Goal: Ask a question: Seek information or help from site administrators or community

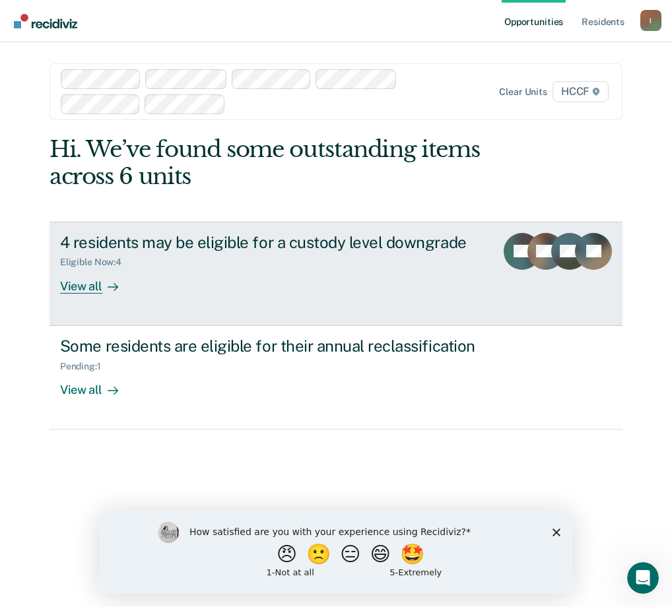
click at [78, 271] on div "View all" at bounding box center [97, 281] width 74 height 26
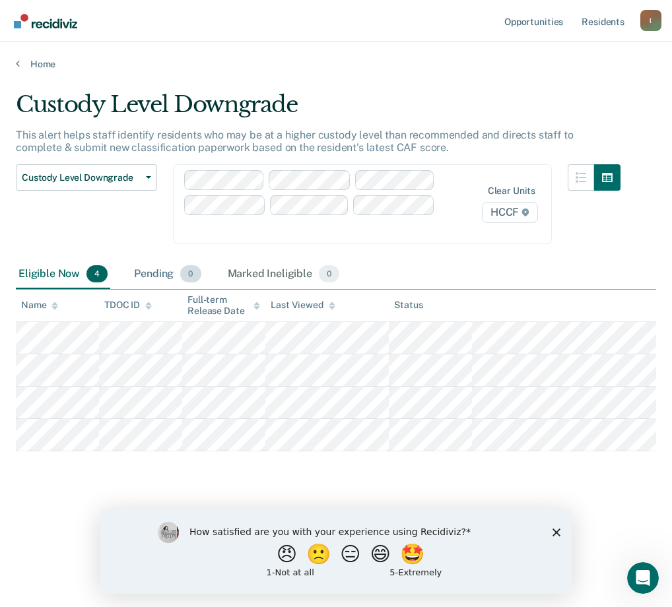
click at [153, 276] on div "Pending 0" at bounding box center [167, 274] width 72 height 29
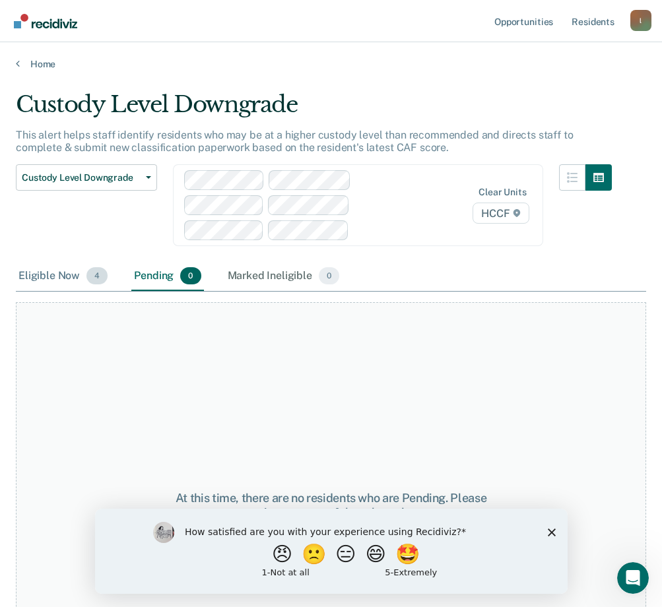
click at [53, 277] on div "Eligible Now 4" at bounding box center [63, 276] width 94 height 29
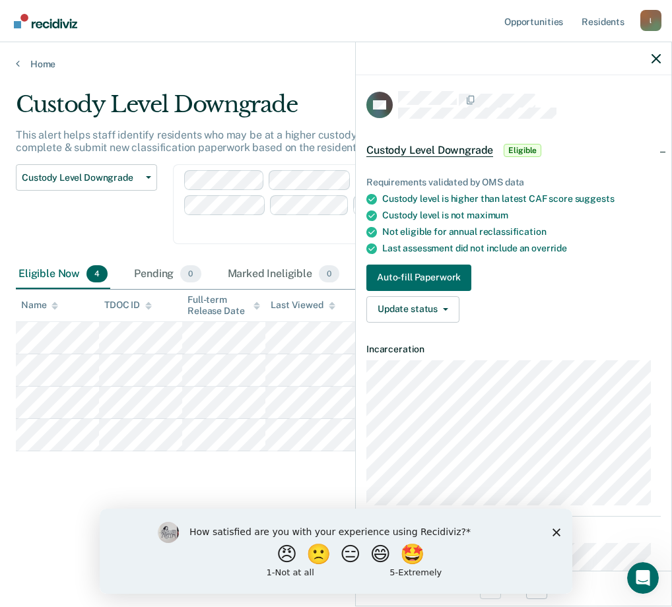
click at [107, 216] on div "Custody Level Downgrade Custody Level Downgrade Annual Reclassification Initial…" at bounding box center [86, 212] width 141 height 96
click at [421, 269] on button "Auto-fill Paperwork" at bounding box center [418, 278] width 105 height 26
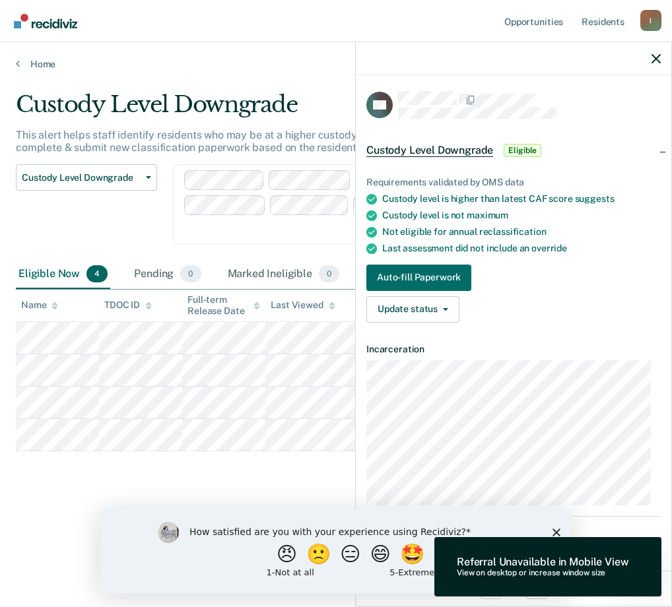
click at [556, 529] on icon "Close survey" at bounding box center [556, 532] width 8 height 8
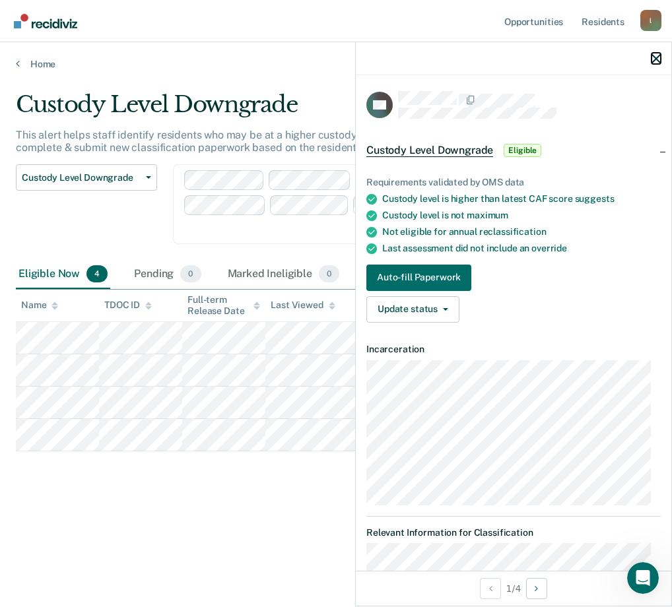
click at [657, 59] on icon "button" at bounding box center [655, 58] width 9 height 9
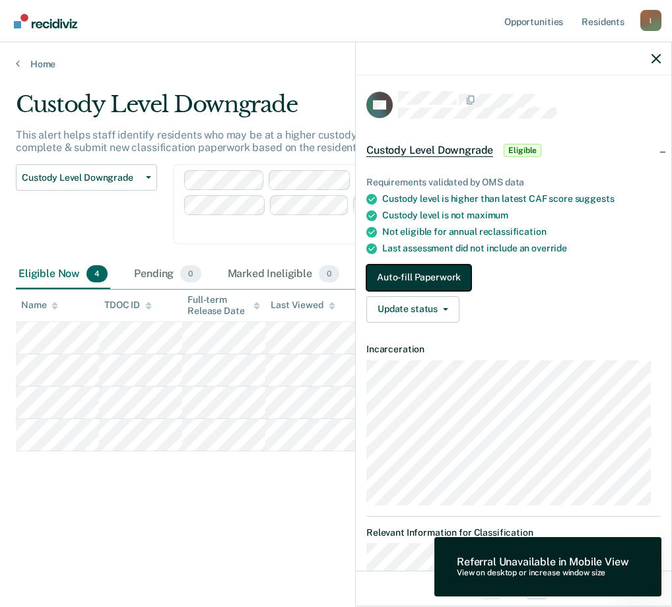
click at [416, 275] on button "Auto-fill Paperwork" at bounding box center [418, 278] width 105 height 26
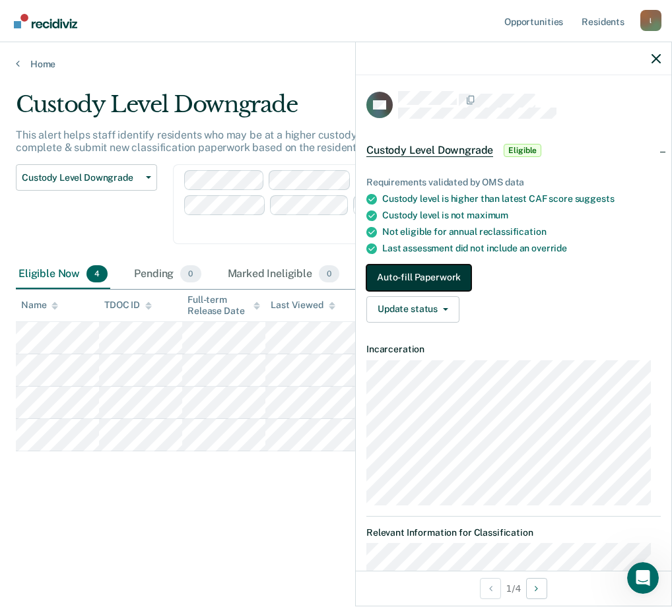
click at [409, 277] on button "Auto-fill Paperwork" at bounding box center [418, 278] width 105 height 26
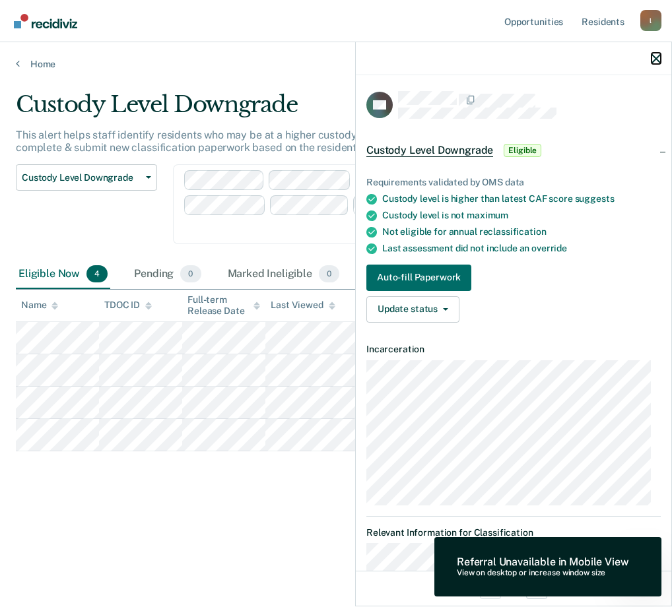
click at [653, 56] on icon "button" at bounding box center [655, 58] width 9 height 9
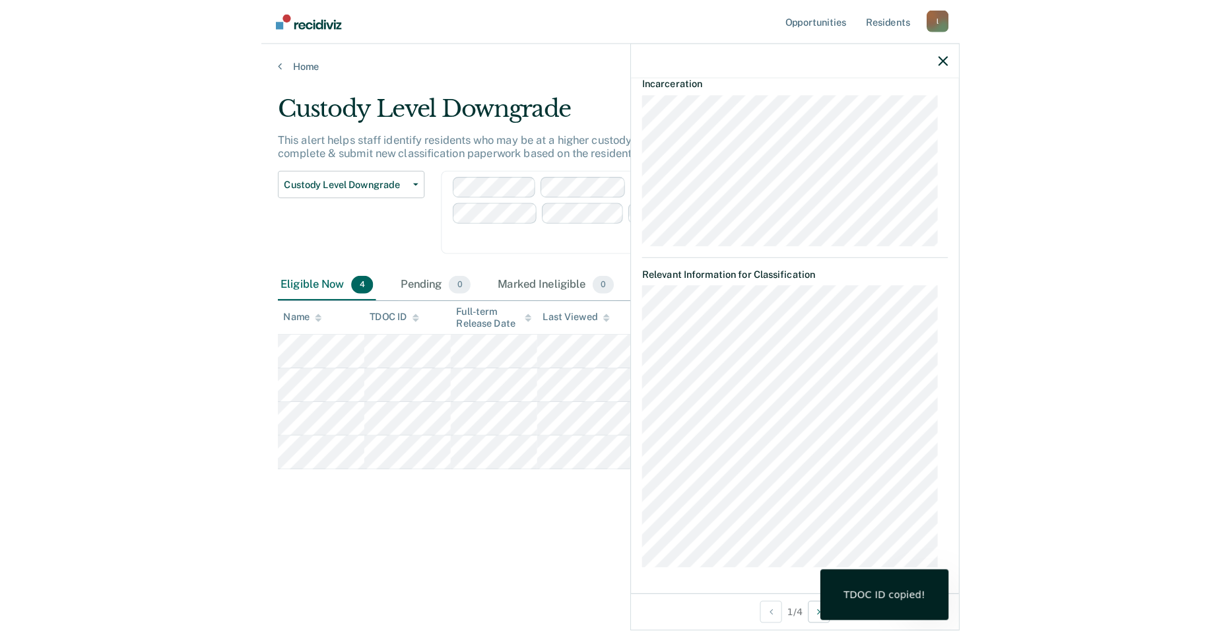
scroll to position [242, 0]
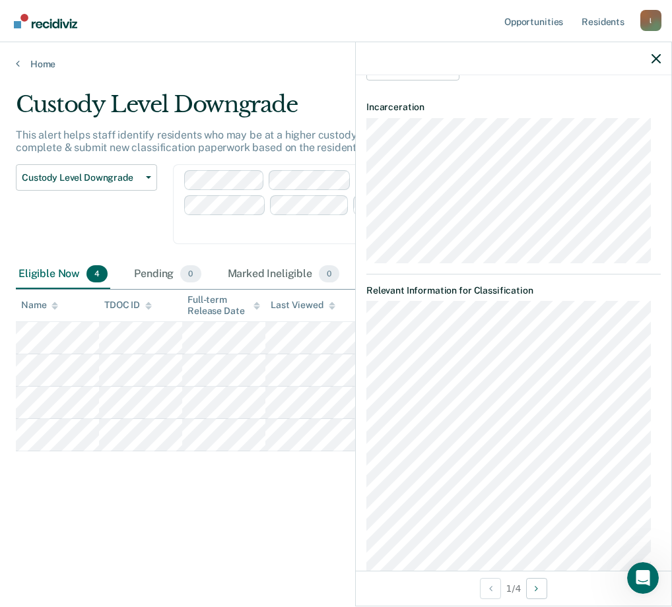
click at [659, 50] on div at bounding box center [513, 58] width 315 height 33
click at [656, 55] on icon "button" at bounding box center [655, 58] width 9 height 9
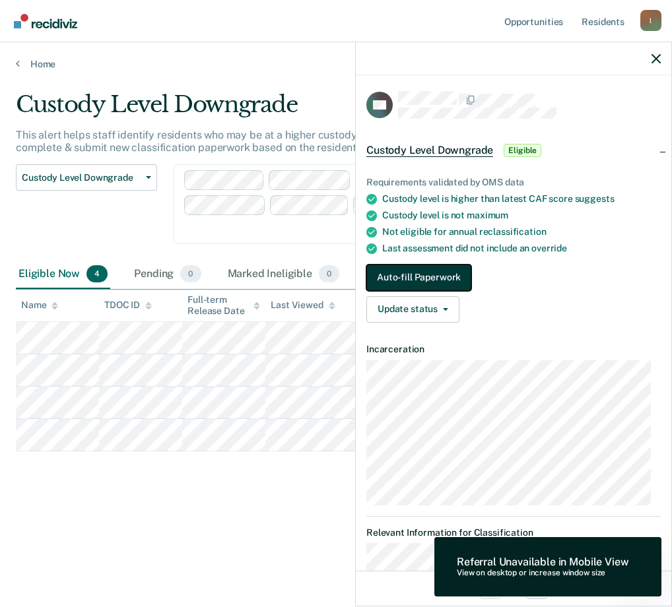
click at [431, 274] on button "Auto-fill Paperwork" at bounding box center [418, 278] width 105 height 26
click at [554, 567] on div "Referral Unavailable in Mobile View" at bounding box center [543, 562] width 172 height 13
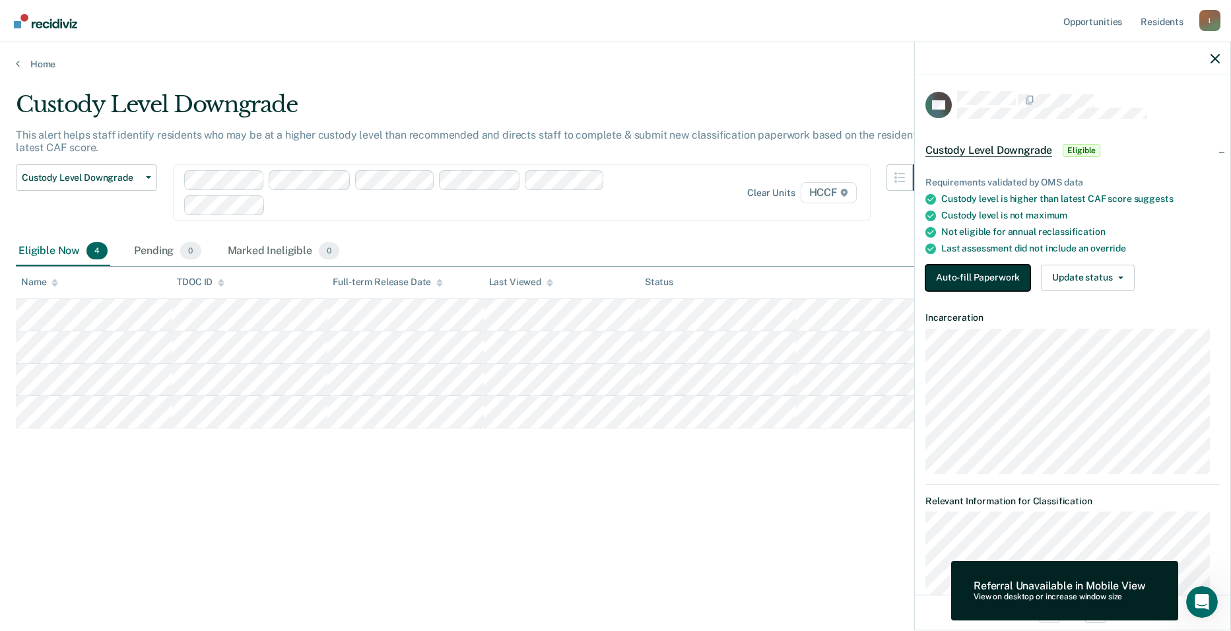
click at [671, 271] on button "Auto-fill Paperwork" at bounding box center [977, 278] width 105 height 26
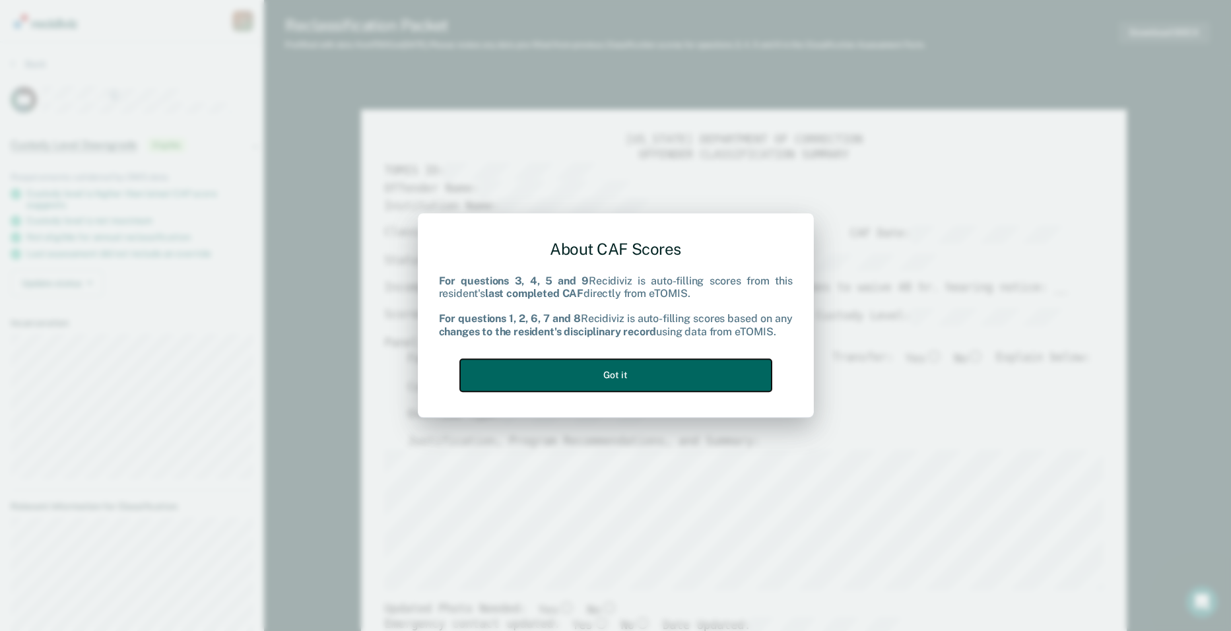
click at [630, 362] on button "Got it" at bounding box center [616, 375] width 312 height 32
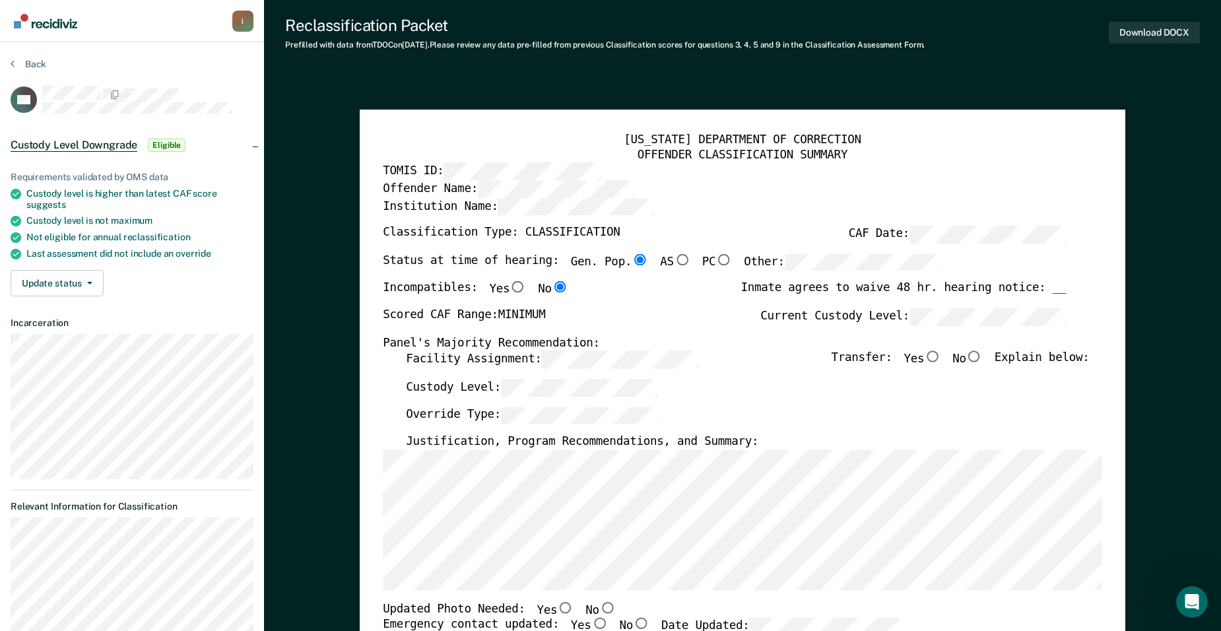
click at [671, 356] on input "No" at bounding box center [974, 357] width 17 height 12
type textarea "x"
radio input "true"
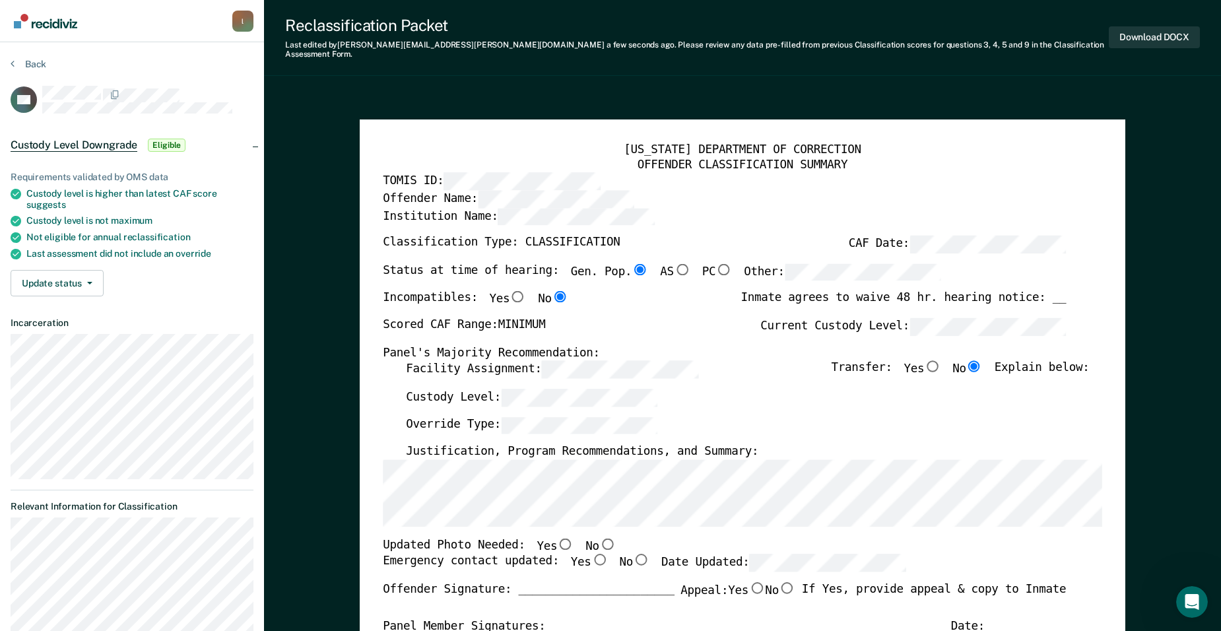
type textarea "x"
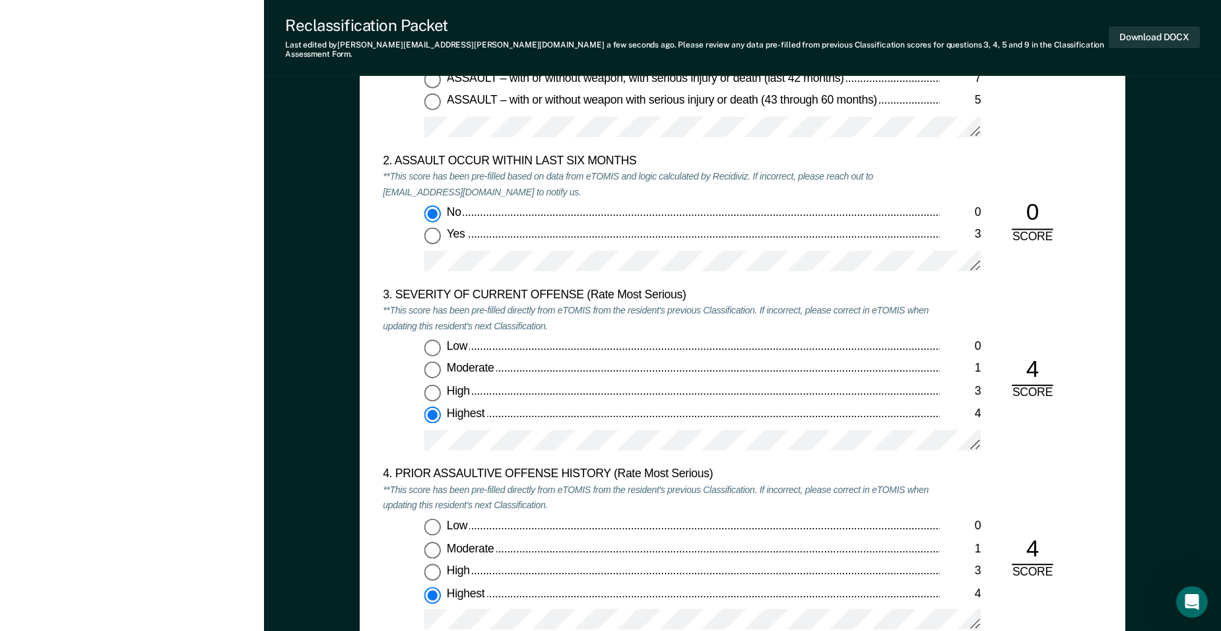
scroll to position [1452, 0]
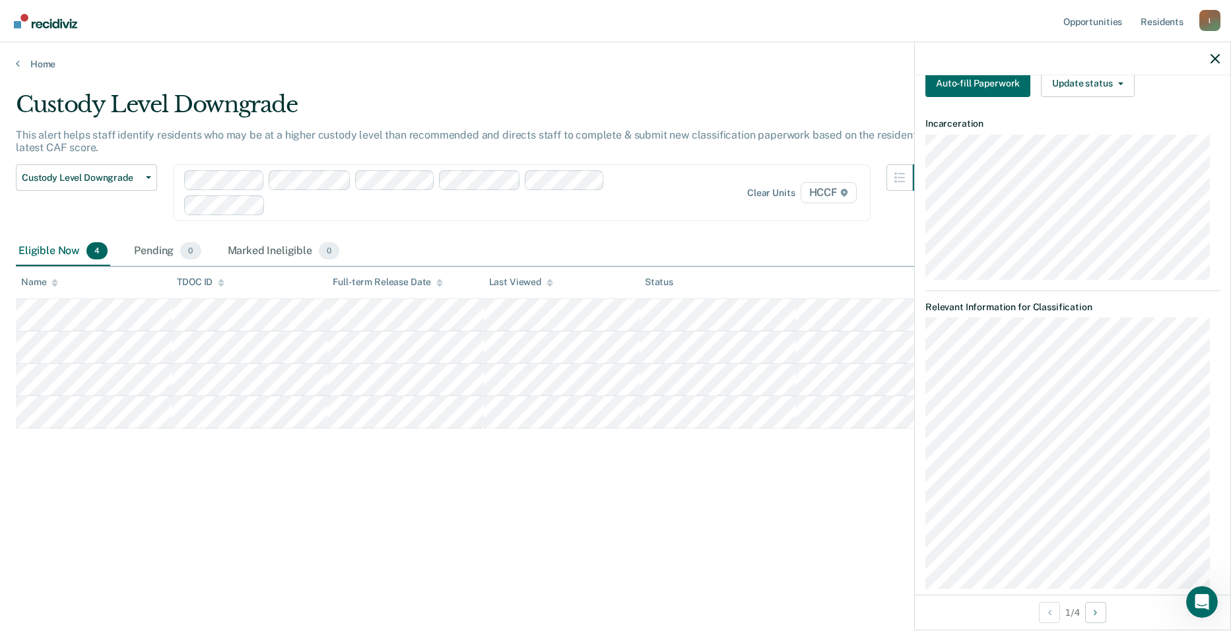
scroll to position [213, 0]
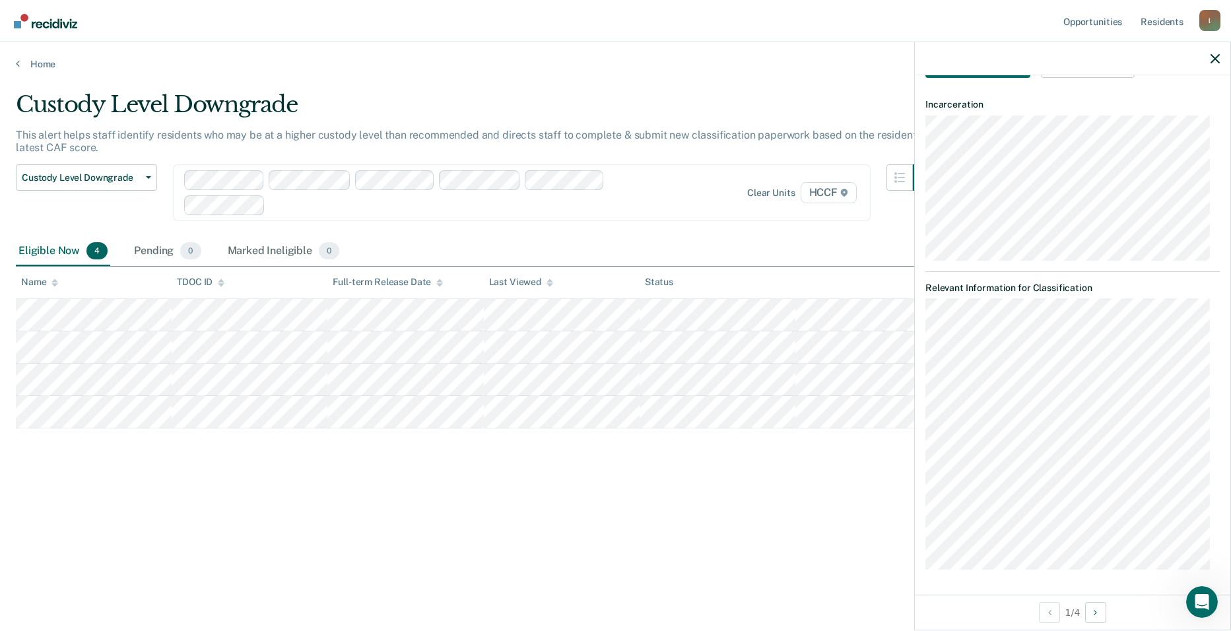
click at [12, 64] on div "Home" at bounding box center [615, 56] width 1231 height 28
click at [14, 64] on div "Home" at bounding box center [615, 56] width 1231 height 28
click at [17, 64] on icon at bounding box center [18, 63] width 4 height 11
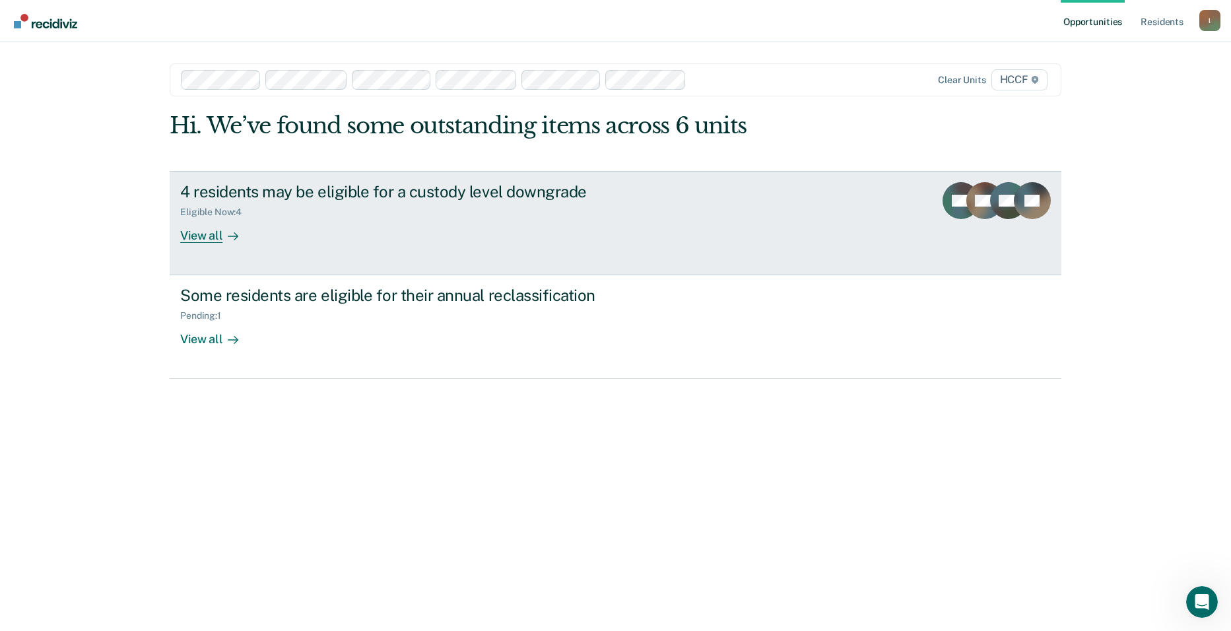
click at [671, 191] on icon at bounding box center [970, 197] width 40 height 46
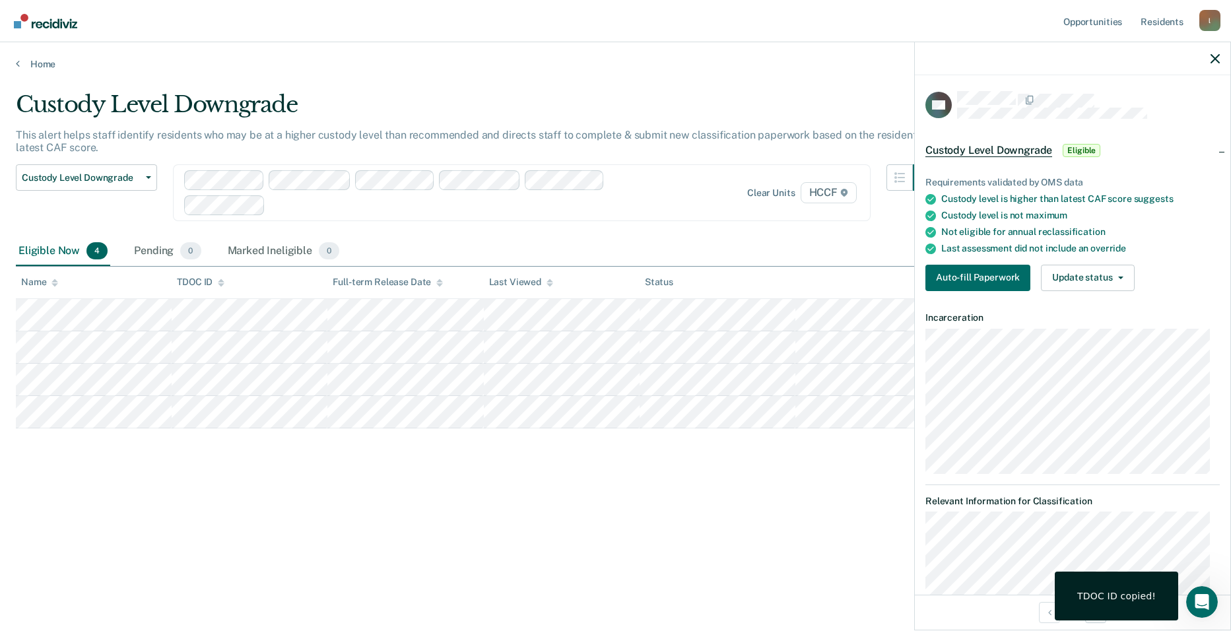
click at [671, 150] on div "Custody Level Downgrade Eligible" at bounding box center [1072, 150] width 315 height 42
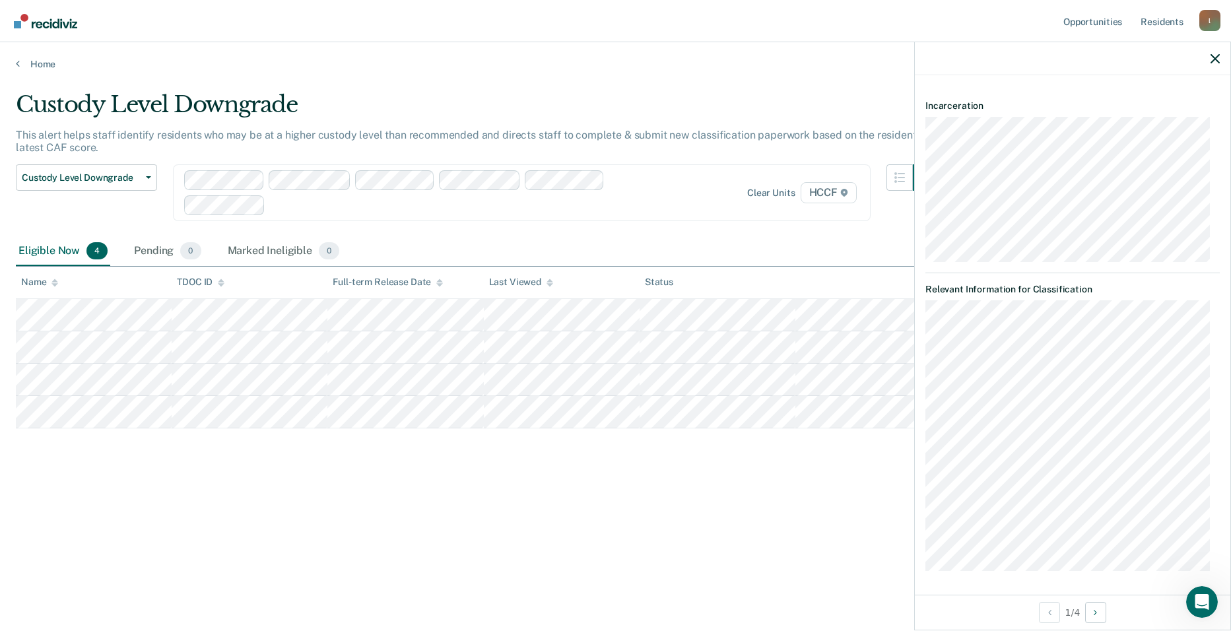
scroll to position [83, 0]
click at [671, 607] on button "Next Opportunity" at bounding box center [1095, 612] width 21 height 21
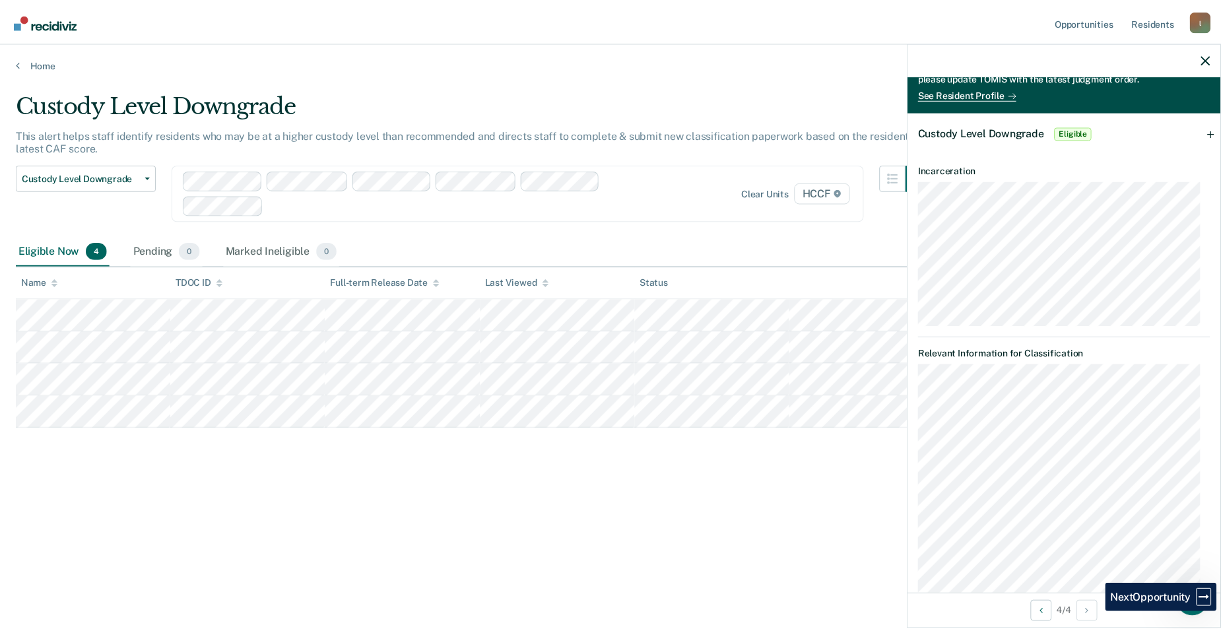
scroll to position [149, 0]
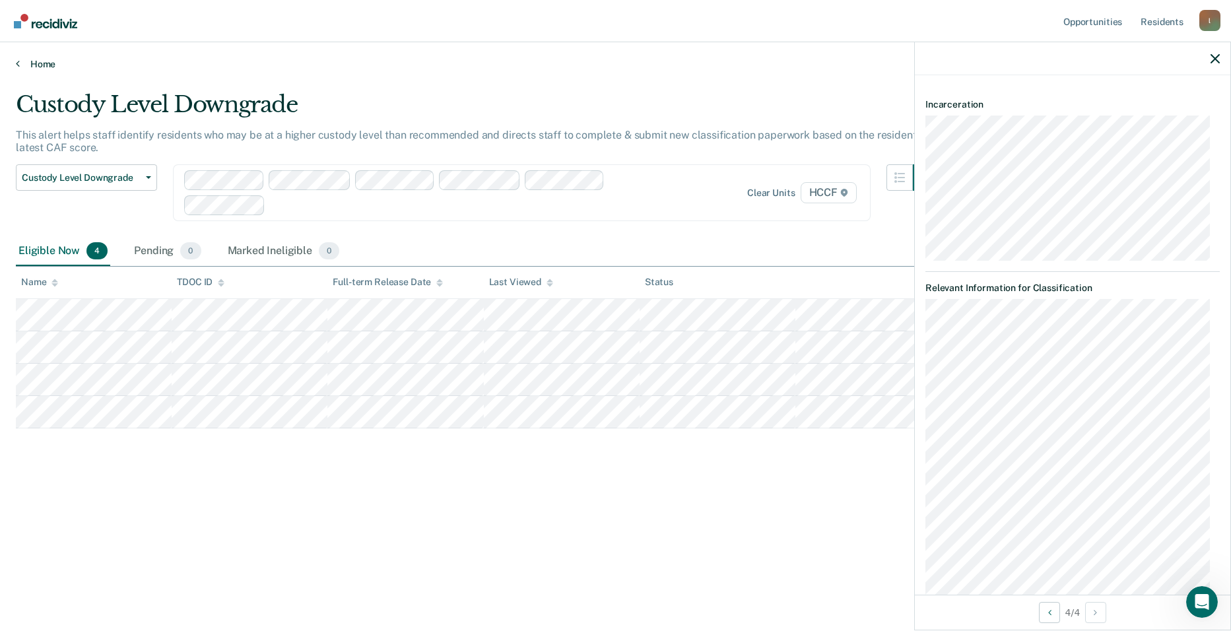
click at [22, 65] on link "Home" at bounding box center [615, 64] width 1199 height 12
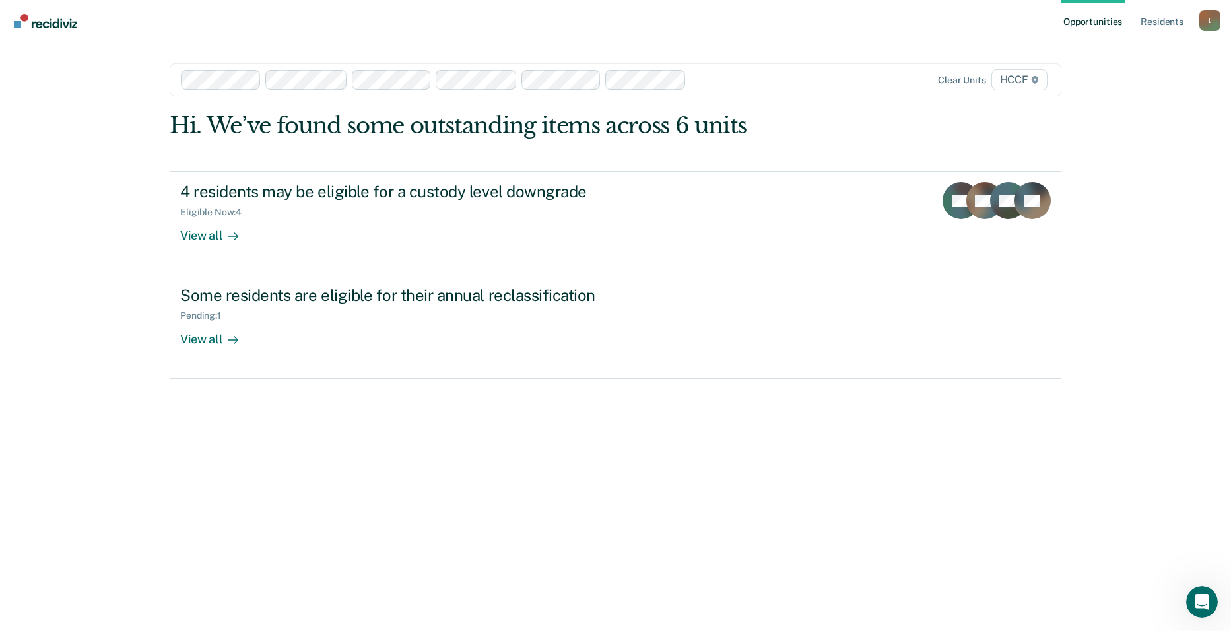
click at [671, 20] on link "Opportunities" at bounding box center [1093, 21] width 64 height 42
click at [671, 17] on link "Resident s" at bounding box center [1162, 21] width 48 height 42
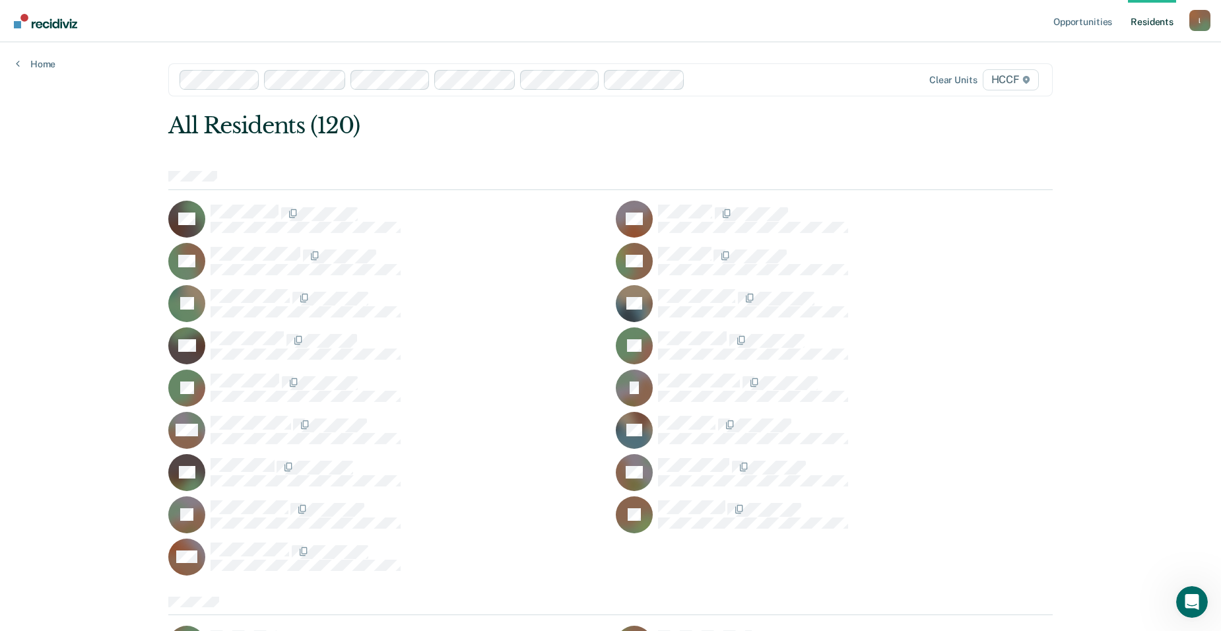
click at [14, 61] on div "Home" at bounding box center [35, 56] width 71 height 28
click at [17, 61] on icon at bounding box center [18, 63] width 4 height 11
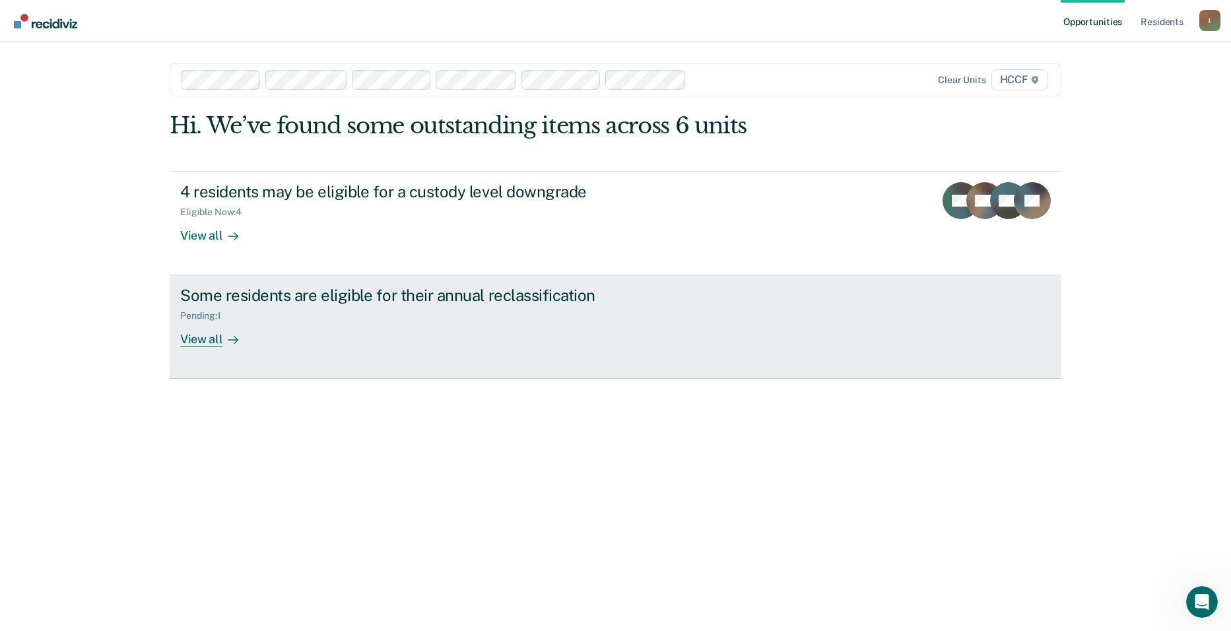
click at [207, 339] on div "View all" at bounding box center [217, 334] width 74 height 26
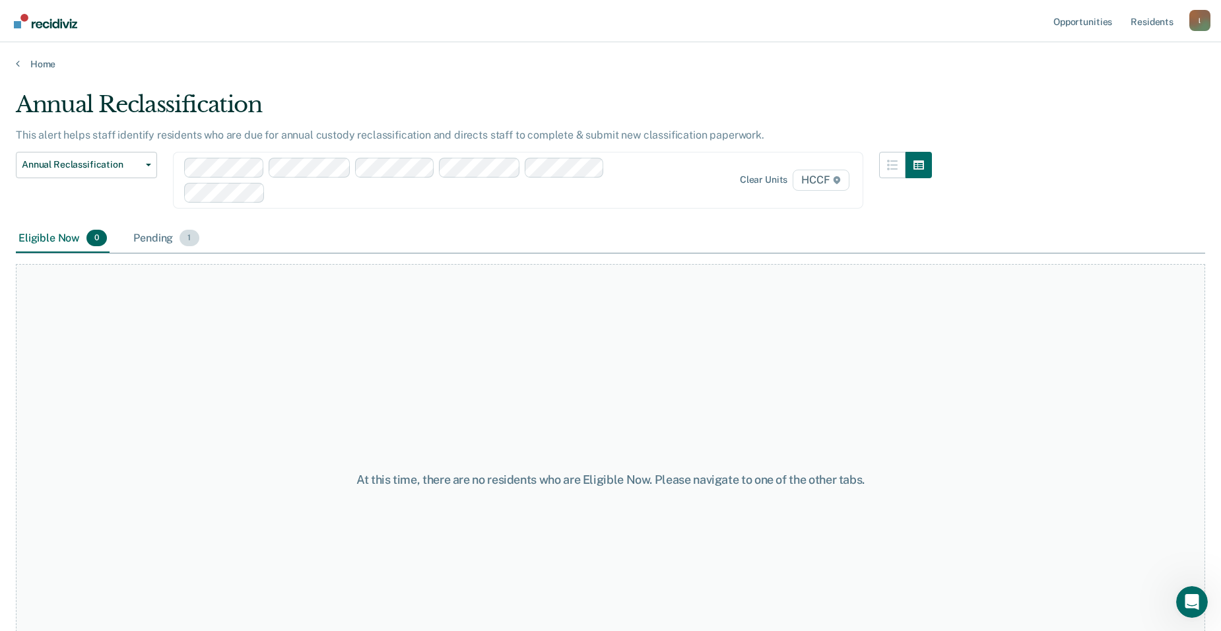
click at [143, 237] on div "Pending 1" at bounding box center [166, 238] width 71 height 29
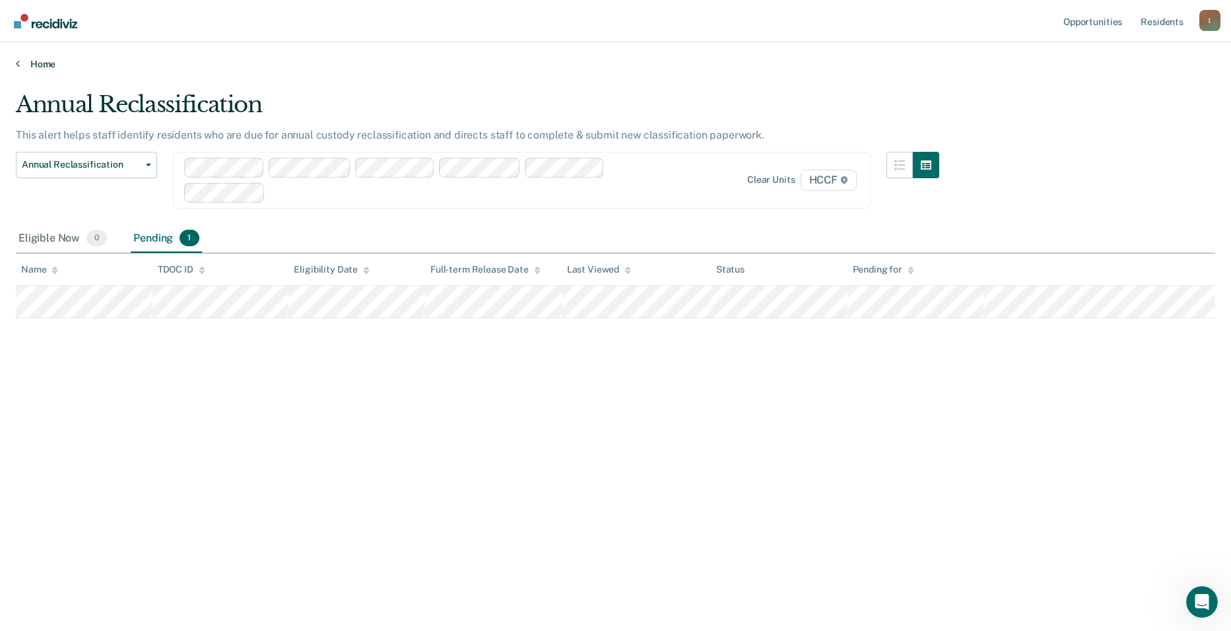
click at [22, 63] on link "Home" at bounding box center [615, 64] width 1199 height 12
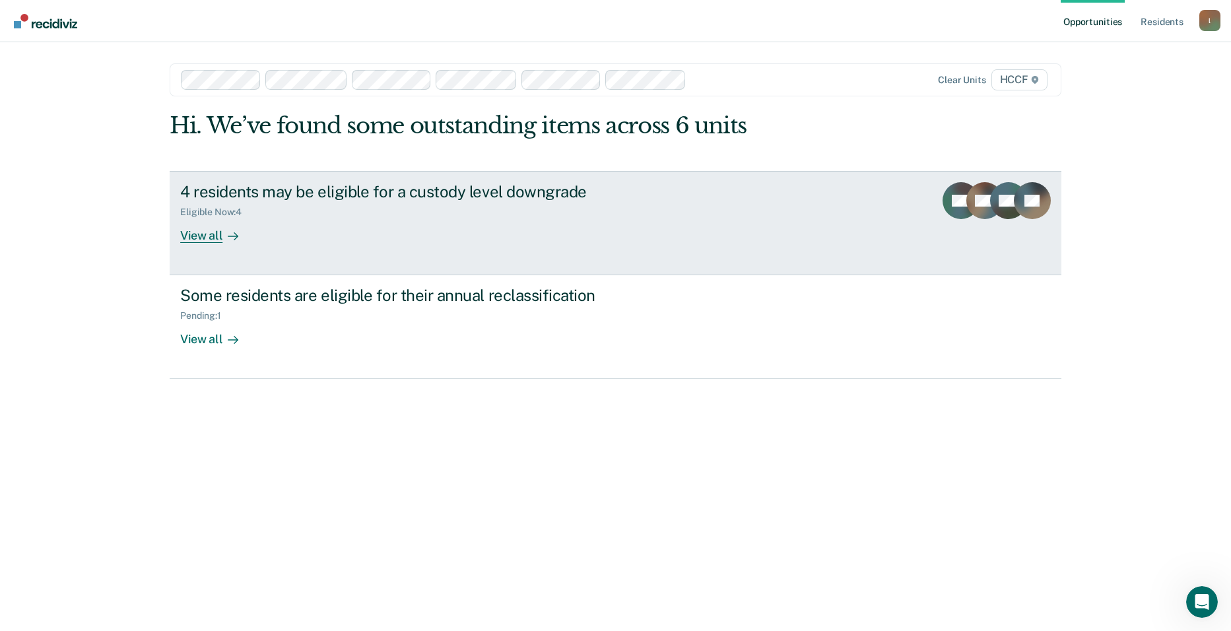
click at [201, 238] on div "View all" at bounding box center [217, 230] width 74 height 26
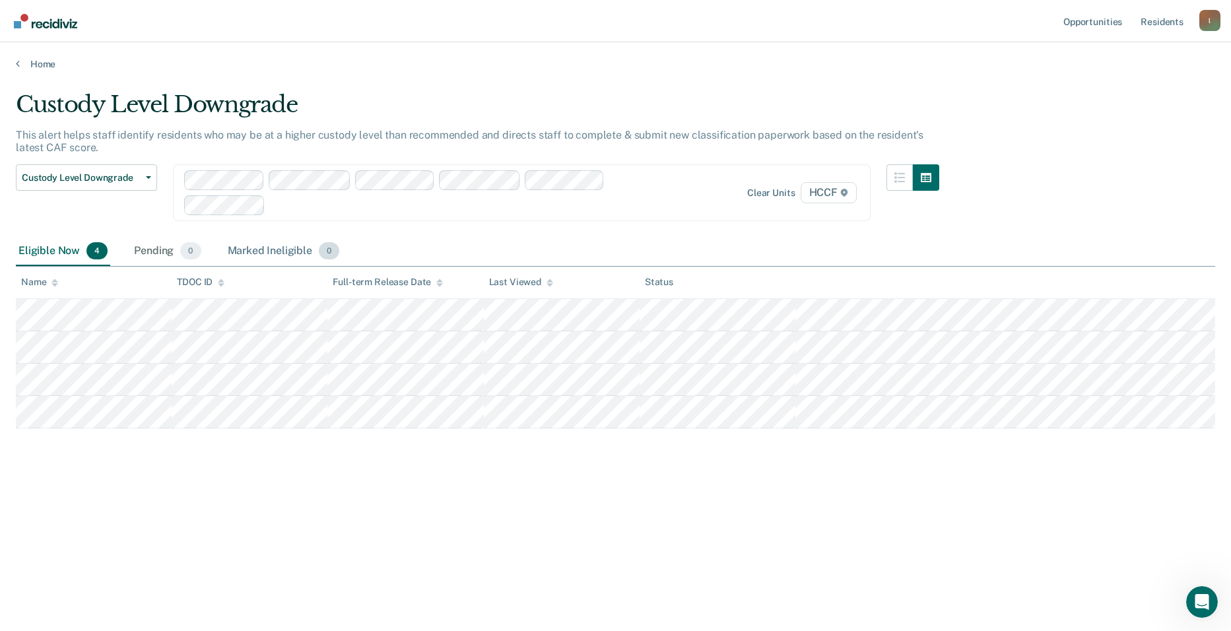
click at [281, 251] on div "Marked Ineligible 0" at bounding box center [283, 251] width 117 height 29
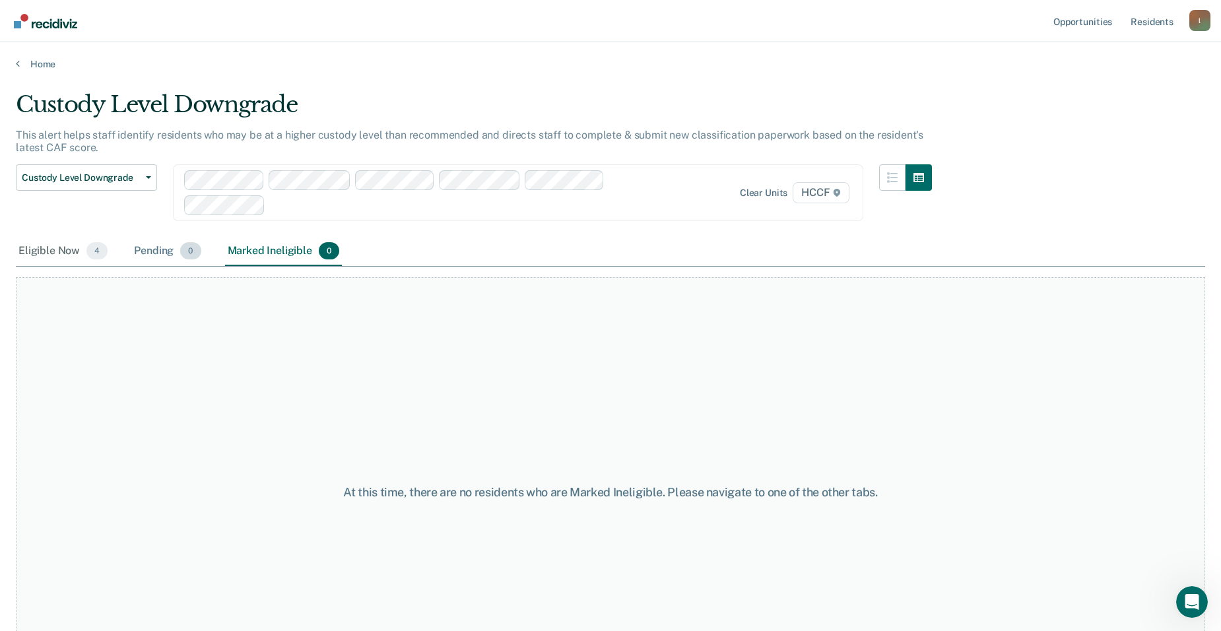
click at [159, 248] on div "Pending 0" at bounding box center [167, 251] width 72 height 29
click at [57, 246] on div "Eligible Now 4" at bounding box center [63, 251] width 94 height 29
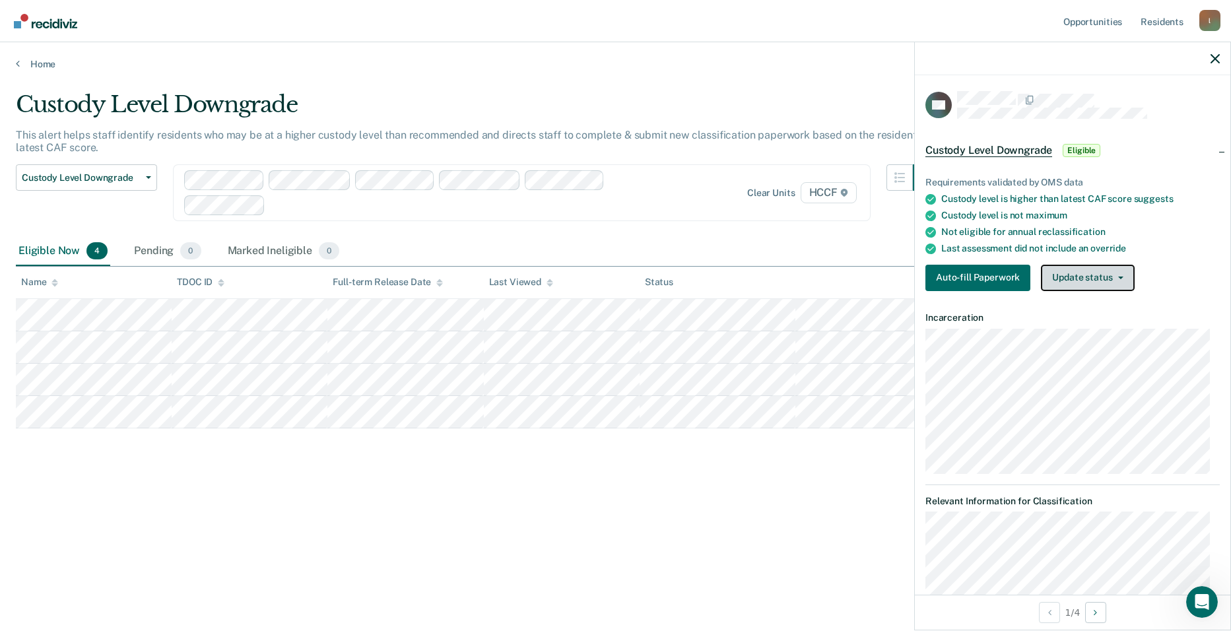
click at [671, 274] on button "Update status" at bounding box center [1087, 278] width 93 height 26
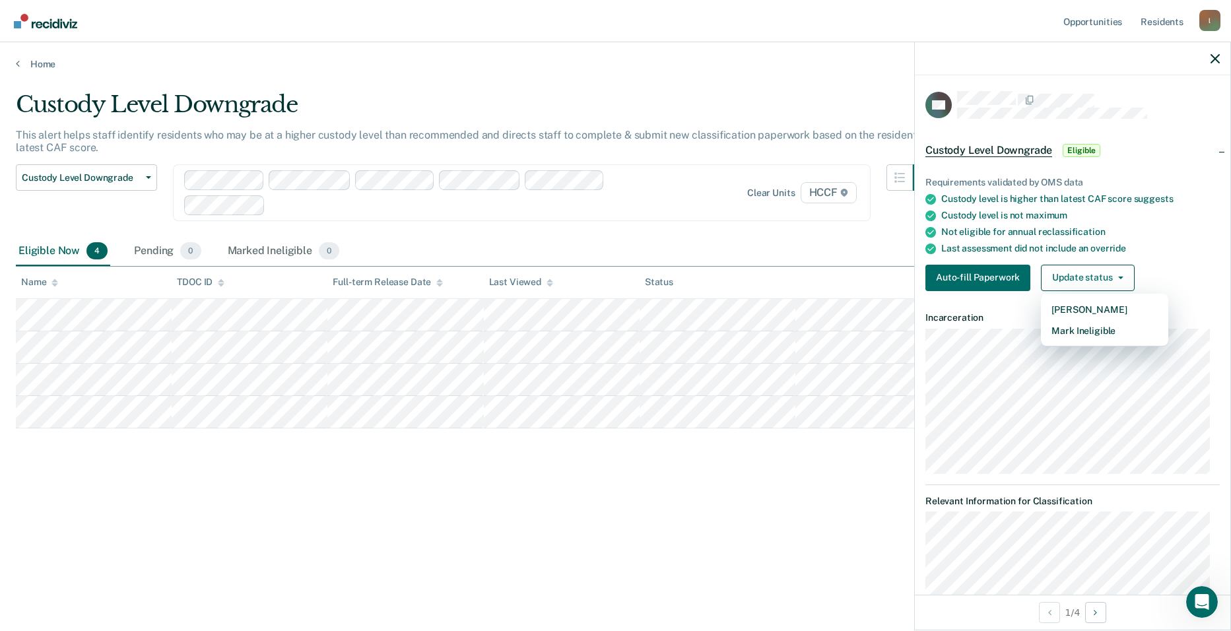
click at [351, 595] on main "Custody Level Downgrade This alert helps staff identify residents who may be at…" at bounding box center [615, 348] width 1231 height 557
click at [358, 568] on div "Custody Level Downgrade This alert helps staff identify residents who may be at…" at bounding box center [615, 332] width 1199 height 483
click at [671, 232] on div "Custody Level Downgrade Custody Level Downgrade Annual Reclassification Initial…" at bounding box center [477, 200] width 923 height 73
click at [671, 52] on div at bounding box center [1072, 58] width 315 height 33
click at [671, 55] on div at bounding box center [1072, 58] width 315 height 33
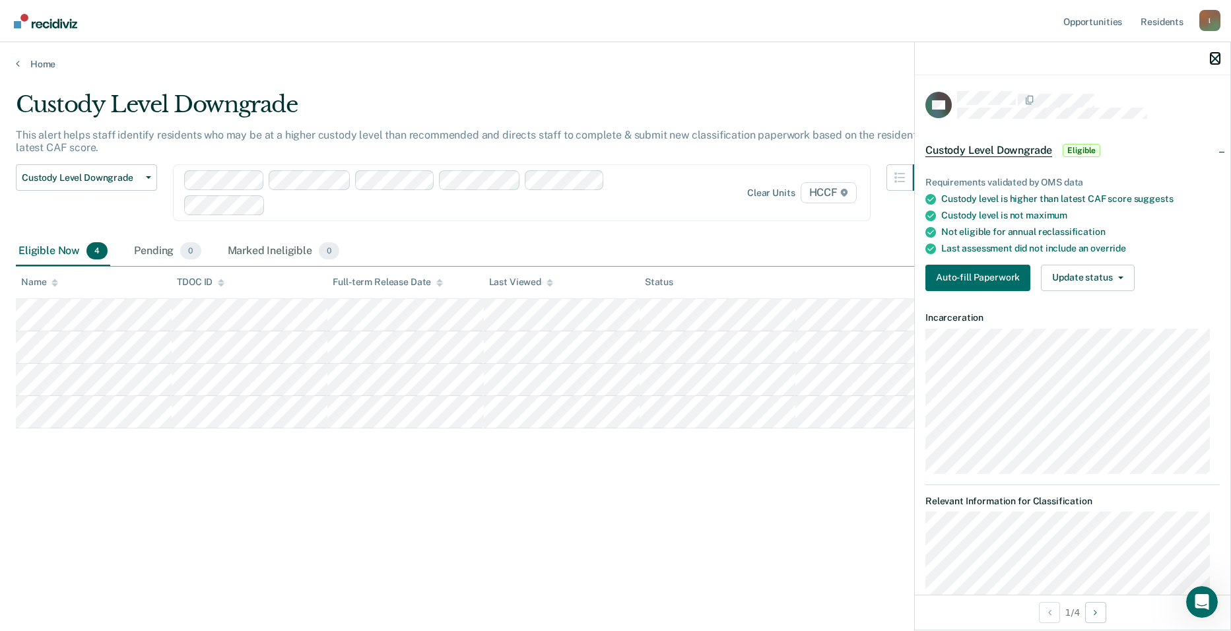
click at [671, 55] on icon "button" at bounding box center [1215, 58] width 9 height 9
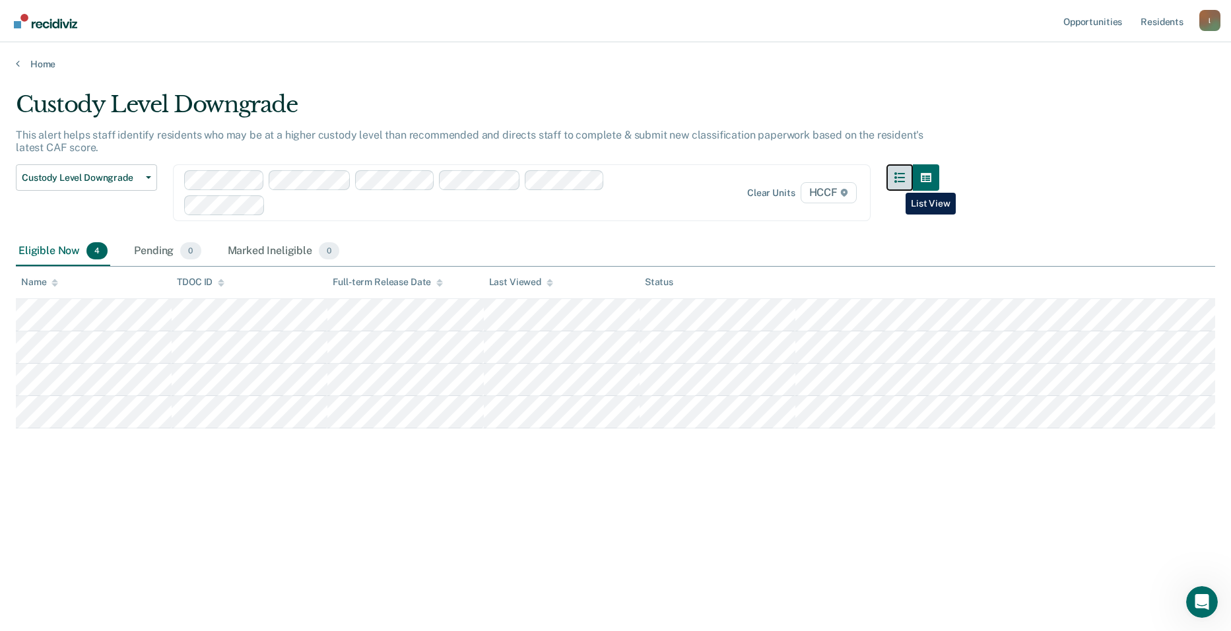
click at [671, 183] on button "button" at bounding box center [899, 177] width 26 height 26
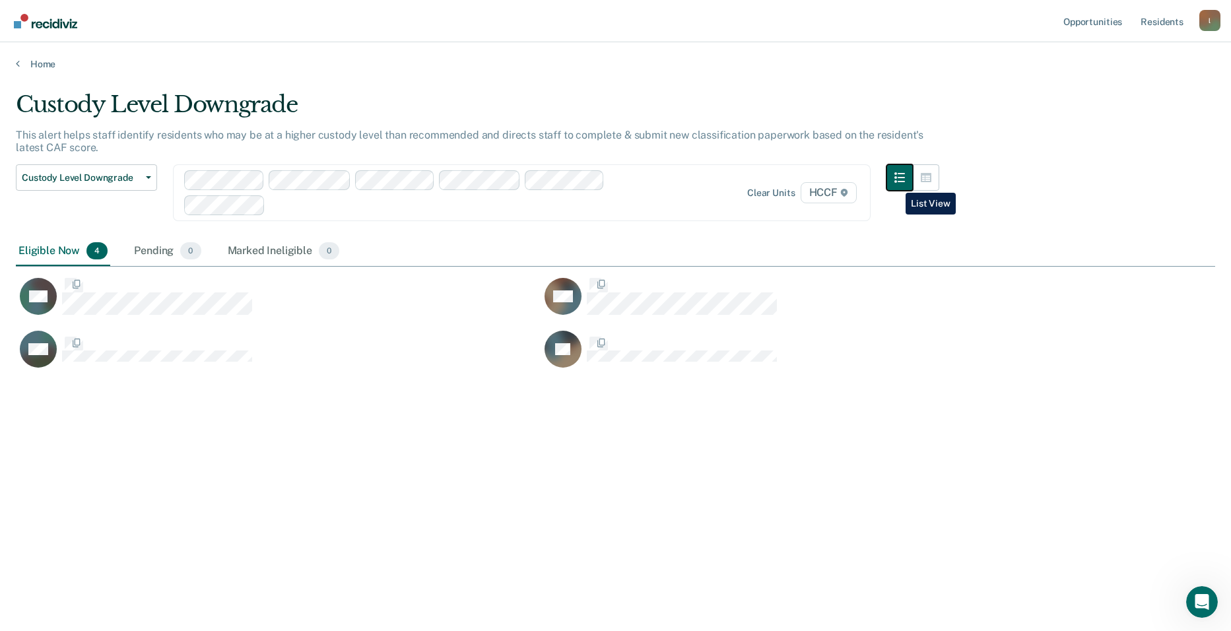
scroll to position [431, 1189]
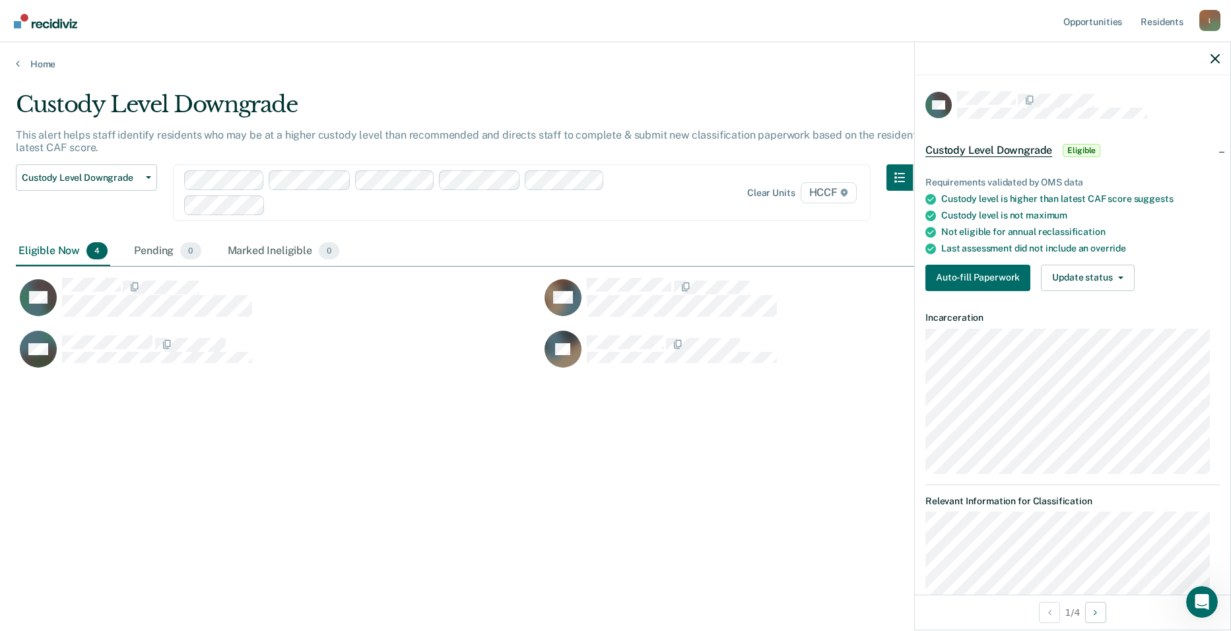
click at [671, 149] on div "Custody Level Downgrade Eligible" at bounding box center [1072, 150] width 315 height 42
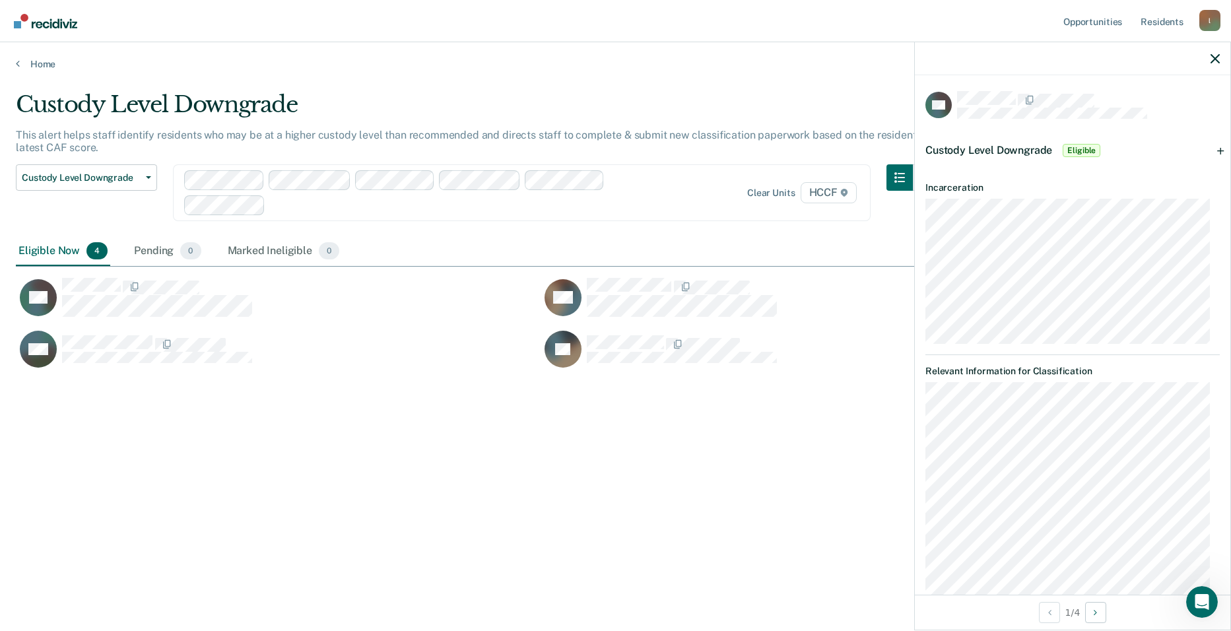
click at [671, 149] on div "Custody Level Downgrade Eligible" at bounding box center [1072, 150] width 315 height 42
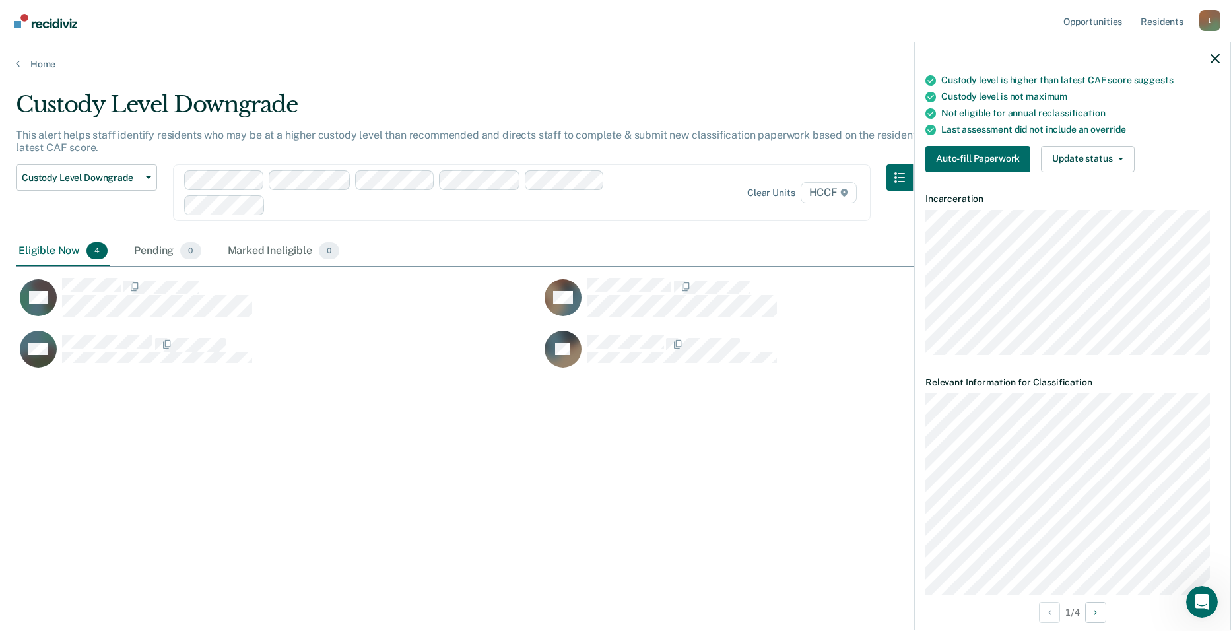
scroll to position [213, 0]
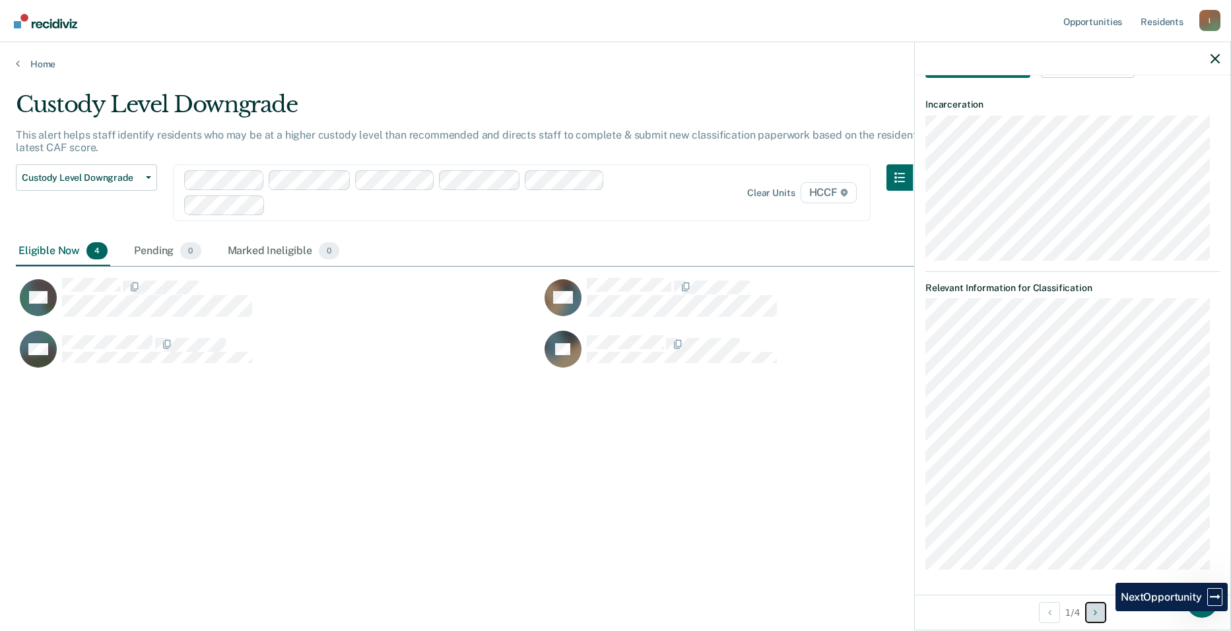
click at [671, 607] on button "Next Opportunity" at bounding box center [1095, 612] width 21 height 21
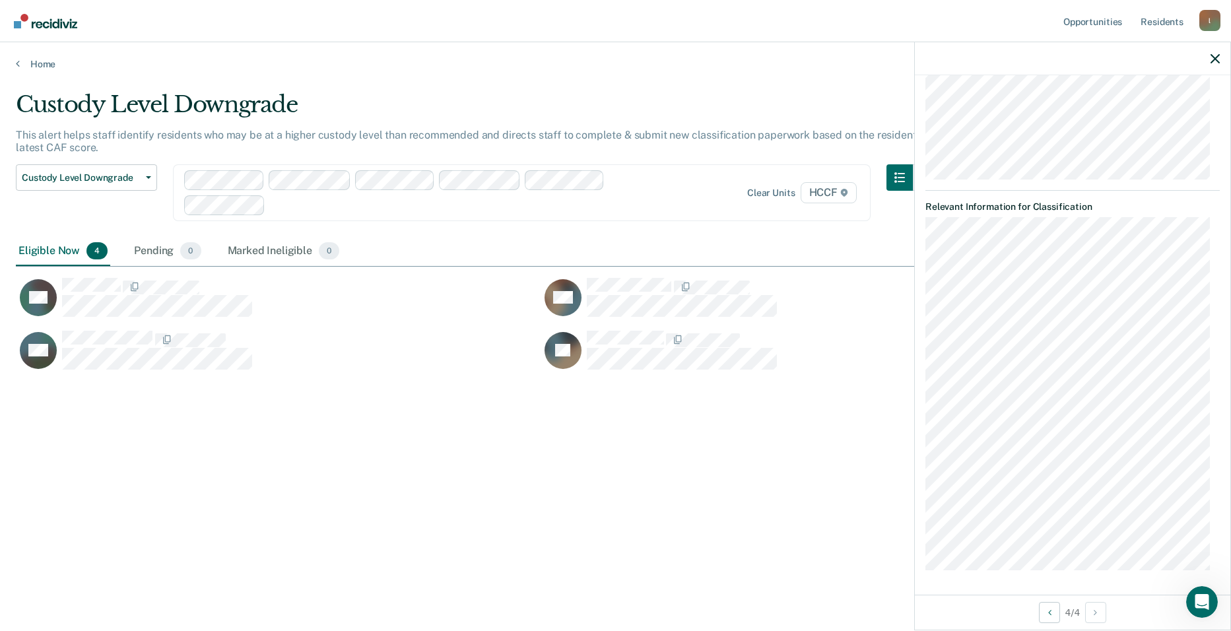
scroll to position [0, 0]
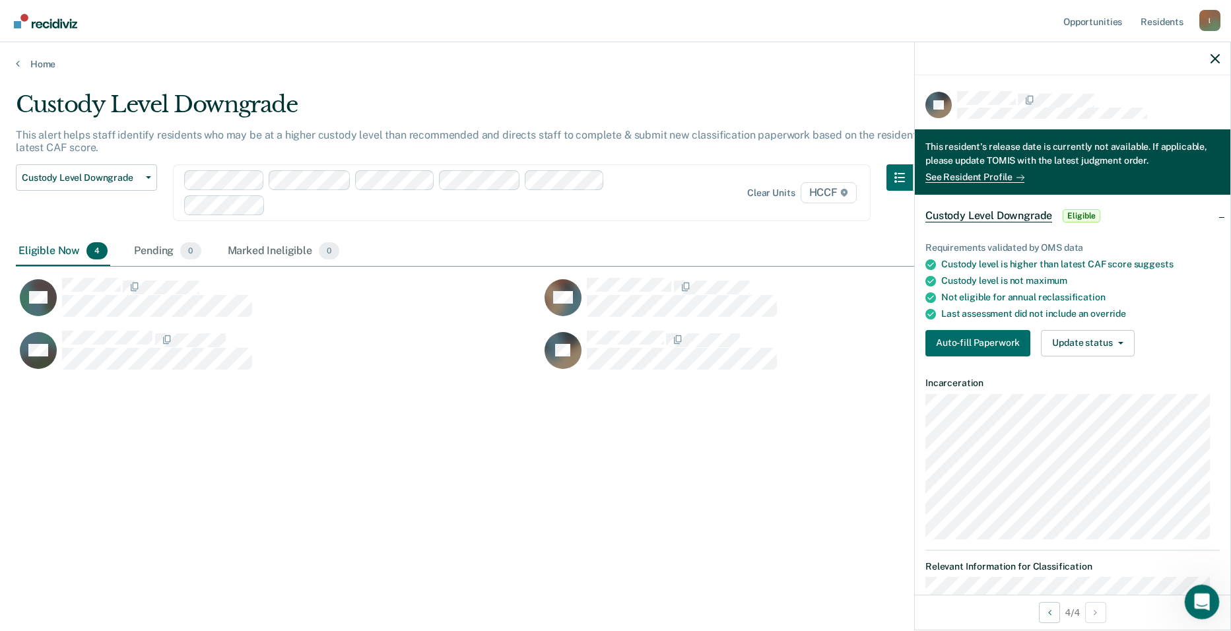
click at [671, 602] on icon "Open Intercom Messenger" at bounding box center [1200, 600] width 22 height 22
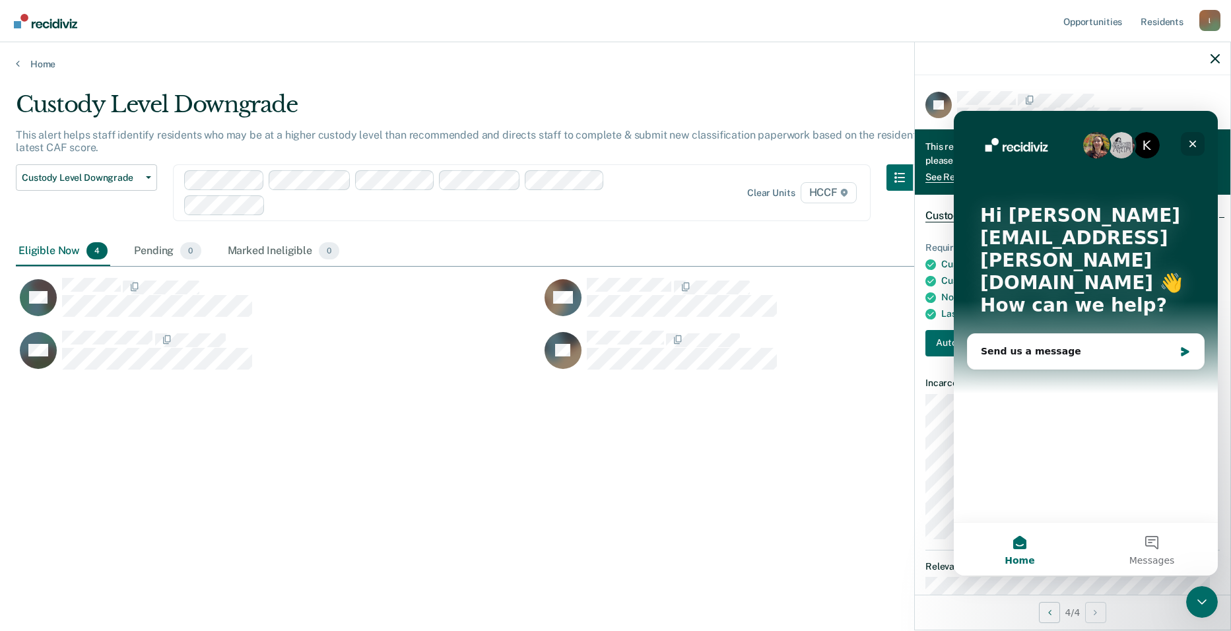
click at [671, 139] on div "Close" at bounding box center [1193, 144] width 24 height 24
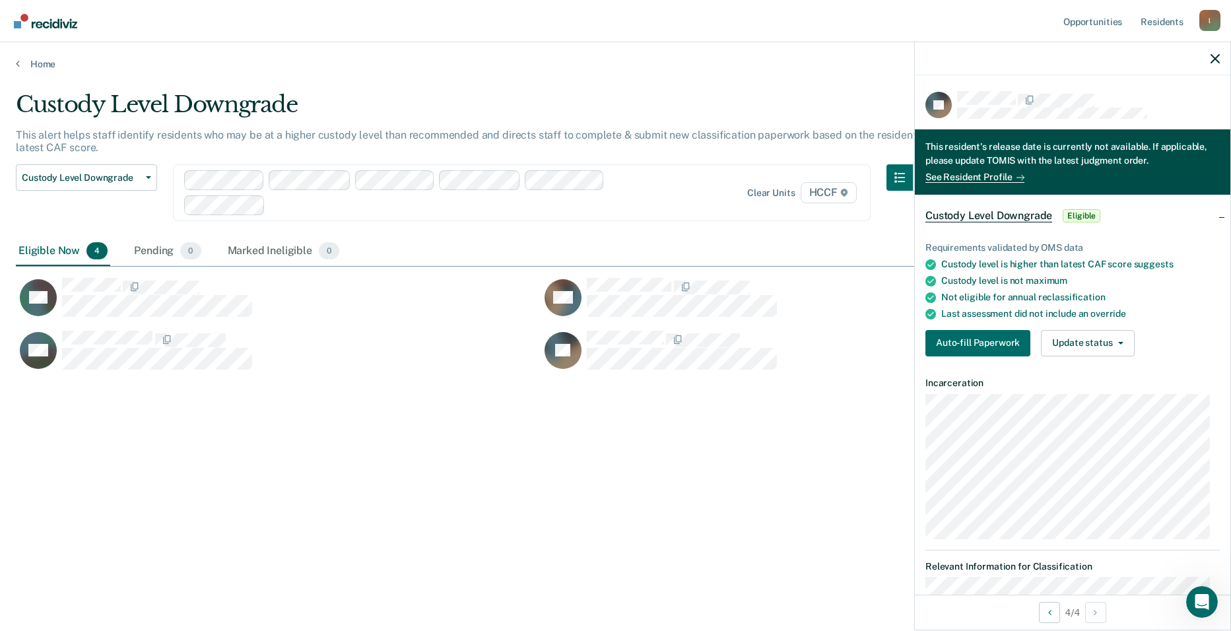
click at [671, 213] on span "Custody Level Downgrade" at bounding box center [988, 215] width 127 height 13
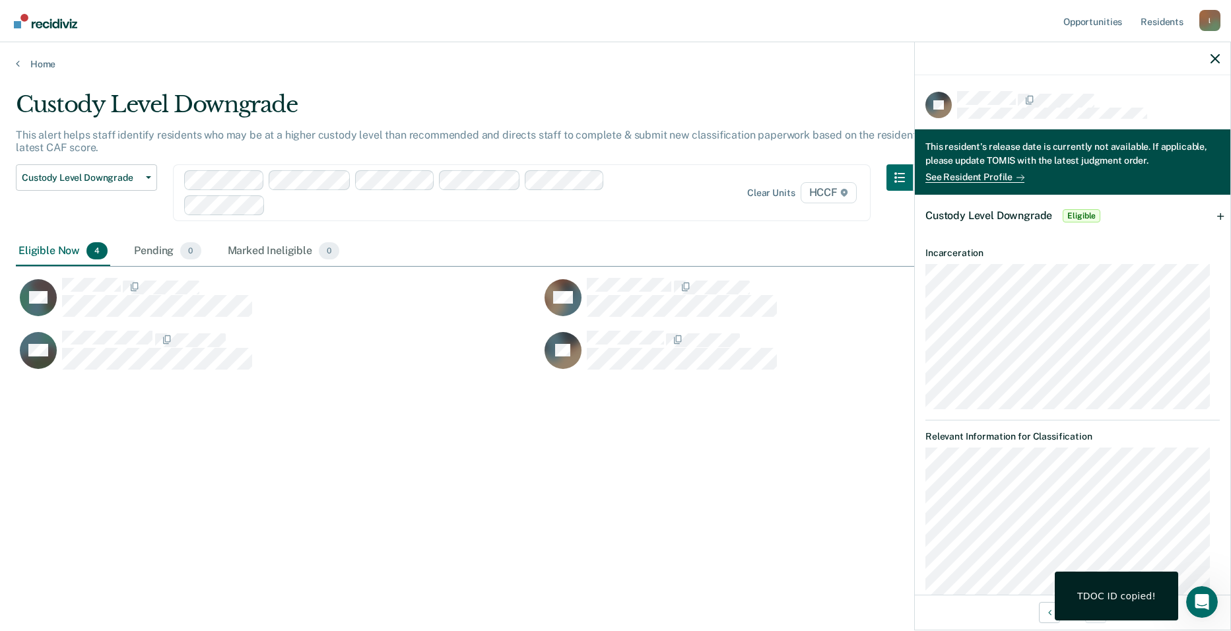
click at [552, 475] on div "Custody Level Downgrade This alert helps staff identify residents who may be at…" at bounding box center [615, 311] width 1199 height 441
click at [671, 175] on button "button" at bounding box center [899, 177] width 26 height 26
click at [671, 55] on icon "button" at bounding box center [1215, 58] width 9 height 9
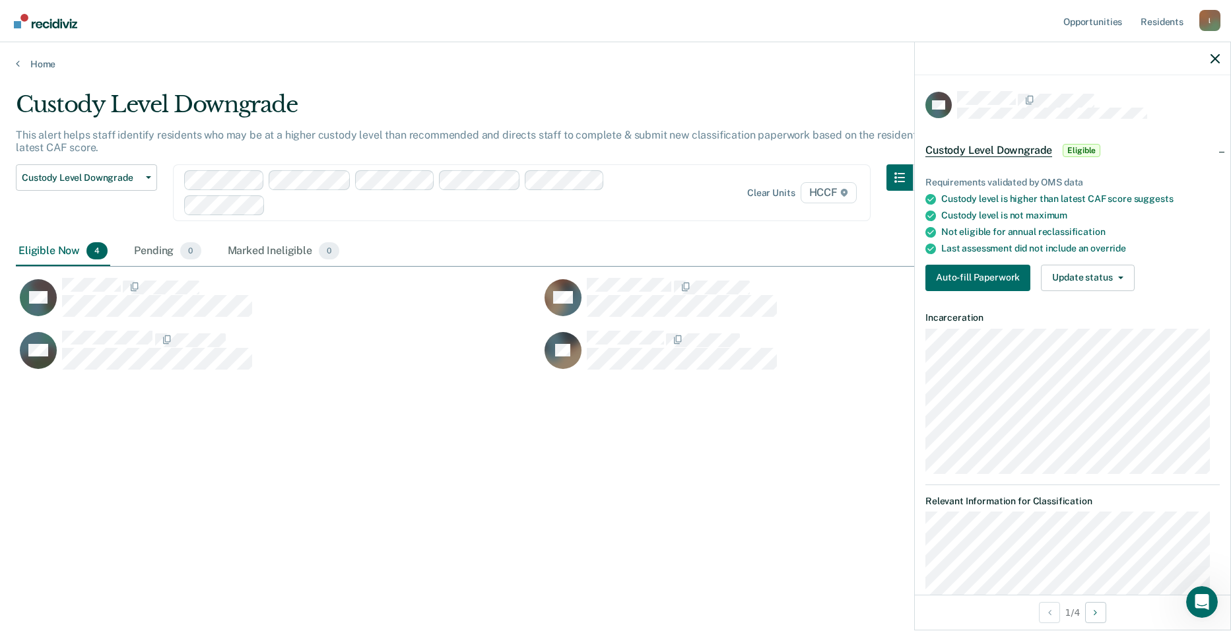
drag, startPoint x: 1219, startPoint y: 351, endPoint x: 1222, endPoint y: 410, distance: 58.8
click at [671, 410] on div "CG Custody Level Downgrade Eligible Requirements validated by OMS data Custody …" at bounding box center [1072, 334] width 315 height 519
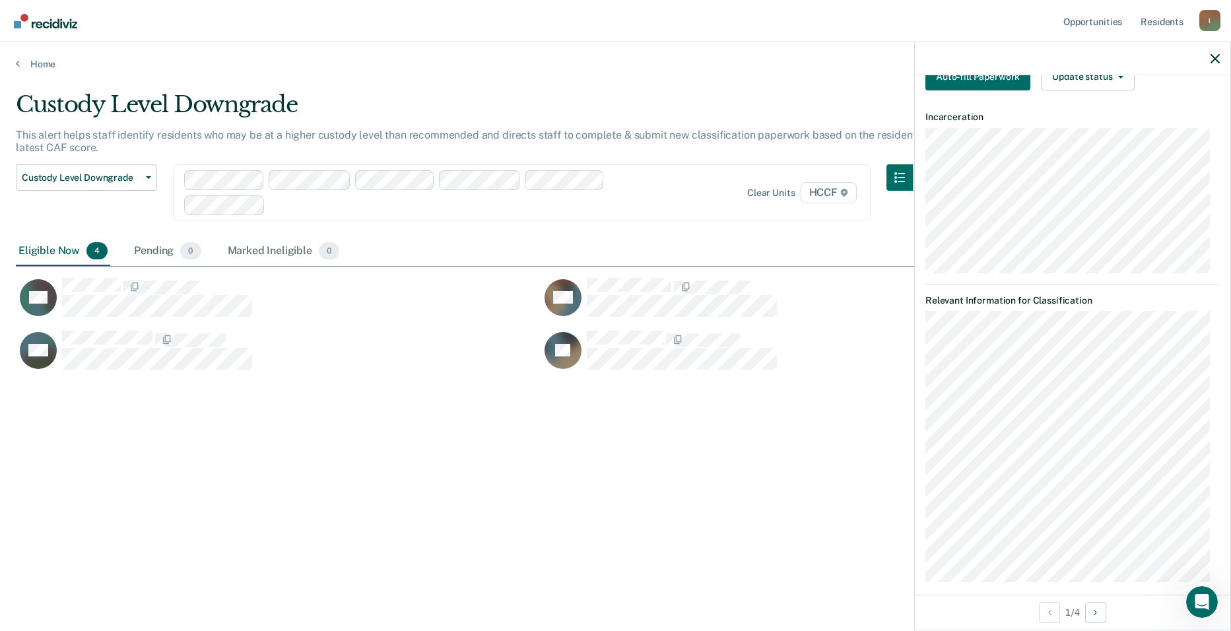
scroll to position [213, 0]
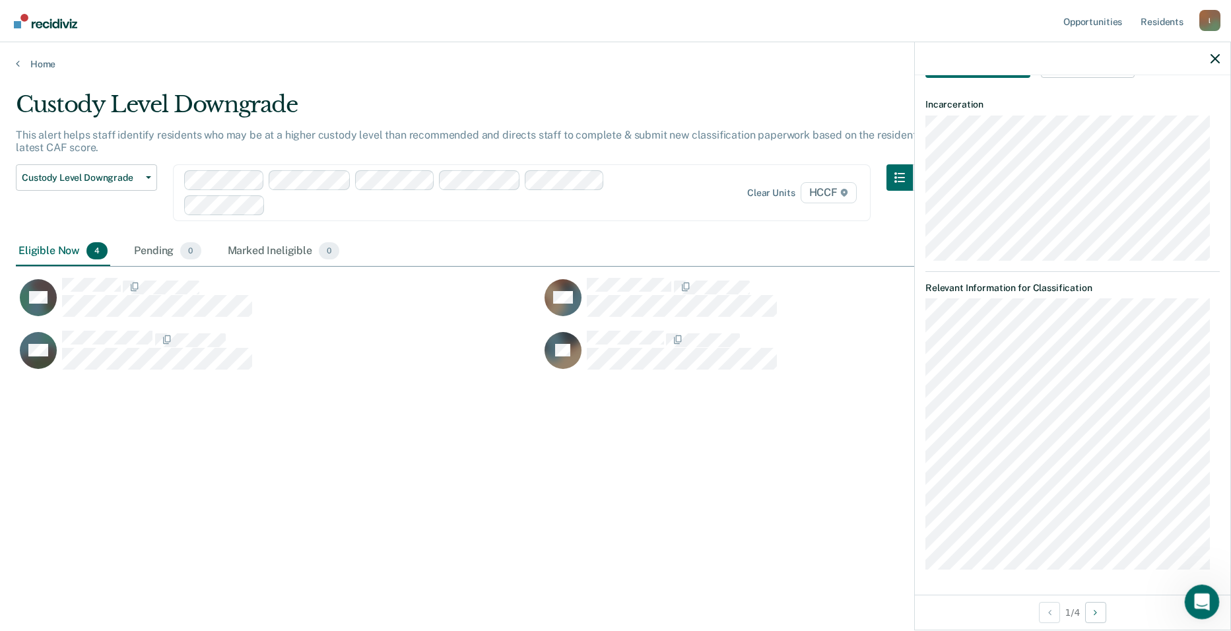
click at [671, 599] on icon "Open Intercom Messenger" at bounding box center [1200, 600] width 22 height 22
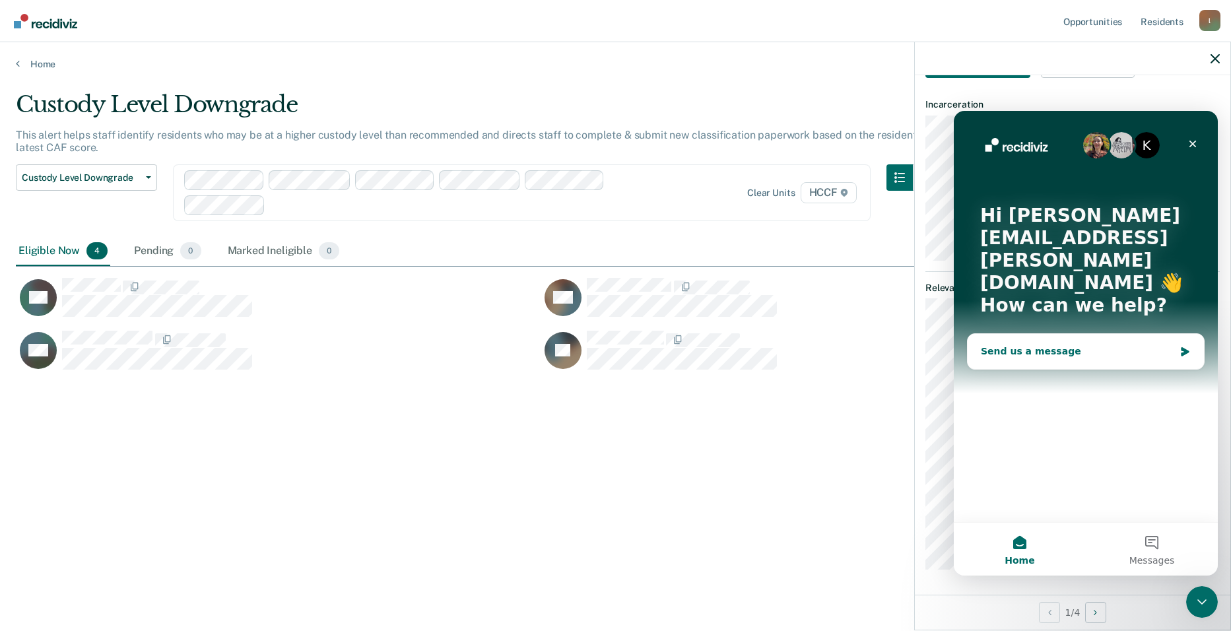
click at [671, 345] on div "Send us a message" at bounding box center [1077, 352] width 193 height 14
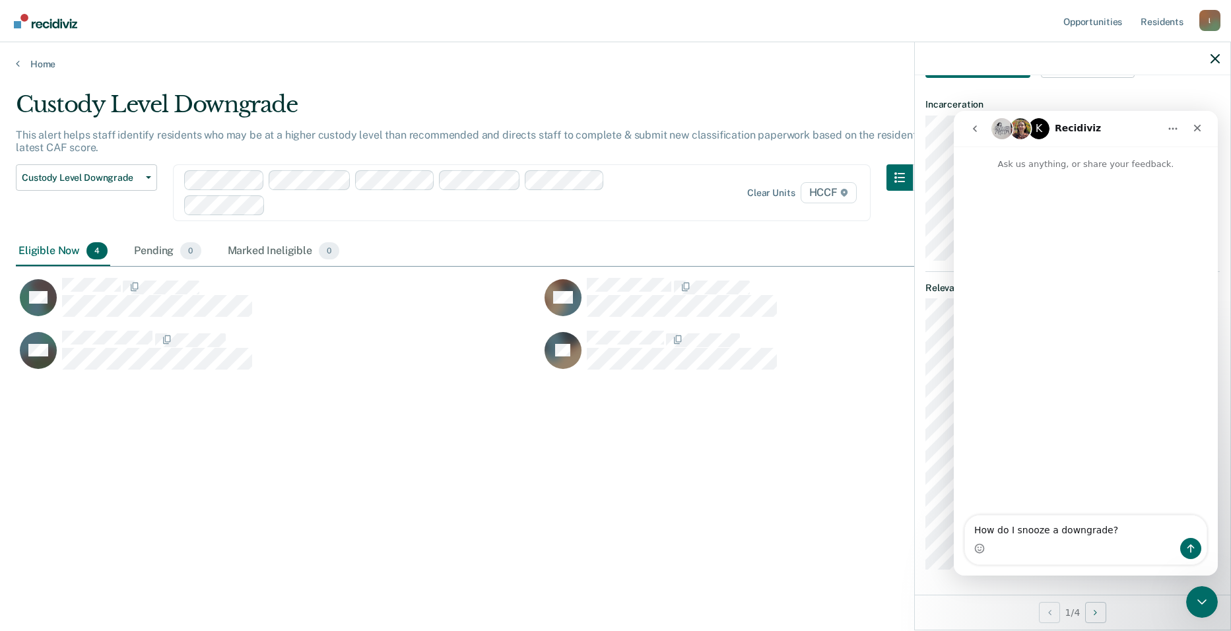
type textarea "How do I snooze a downgrade?"
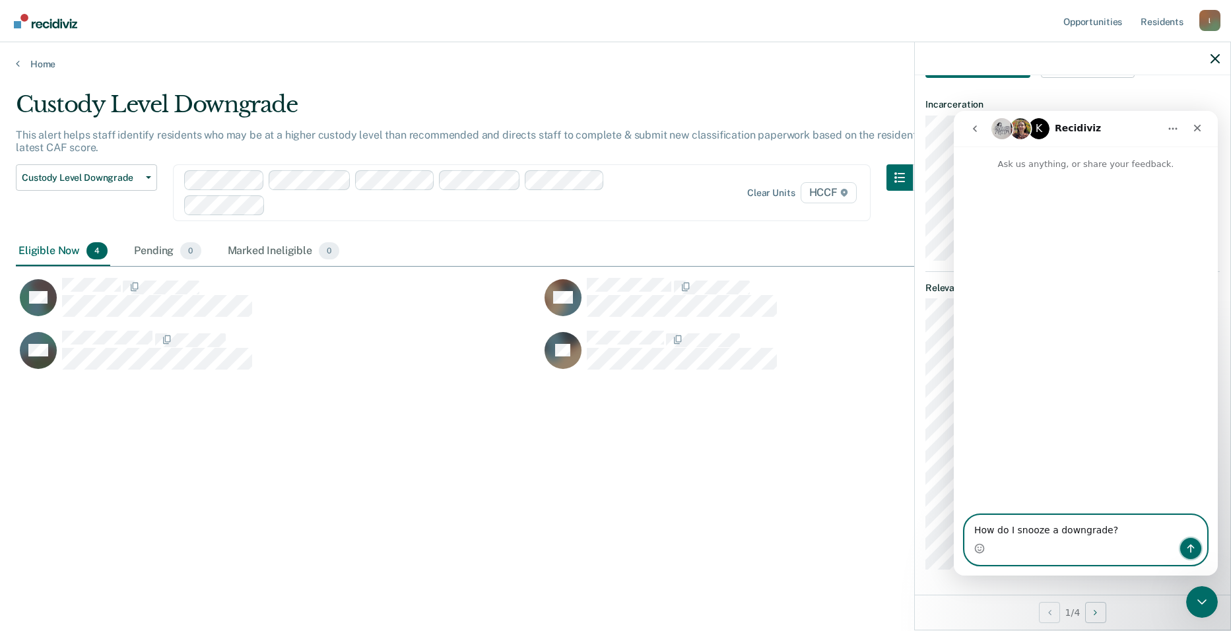
click at [671, 552] on icon "Send a message…" at bounding box center [1190, 548] width 11 height 11
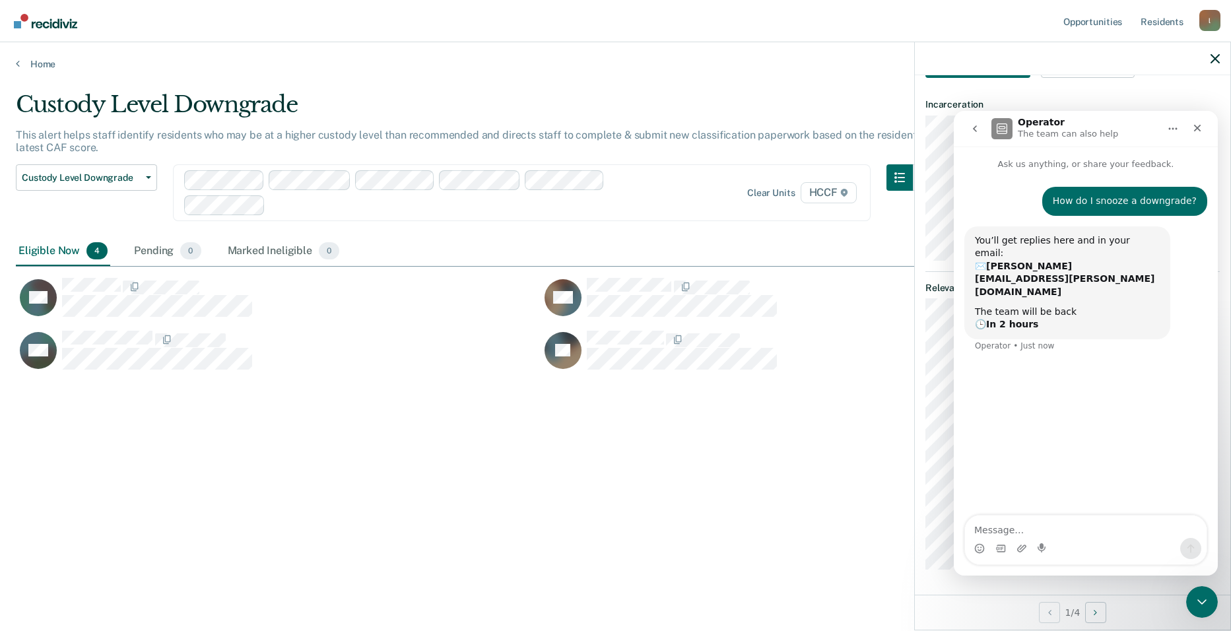
drag, startPoint x: 2017, startPoint y: 768, endPoint x: 1065, endPoint y: 332, distance: 1046.7
click at [671, 332] on div "How do I snooze a downgrade? [PERSON_NAME][EMAIL_ADDRESS][PERSON_NAME][DOMAIN_N…" at bounding box center [1086, 344] width 264 height 346
click at [671, 436] on div "Custody Level Downgrade This alert helps staff identify residents who may be at…" at bounding box center [615, 311] width 1199 height 441
click at [671, 126] on icon "Close" at bounding box center [1197, 128] width 7 height 7
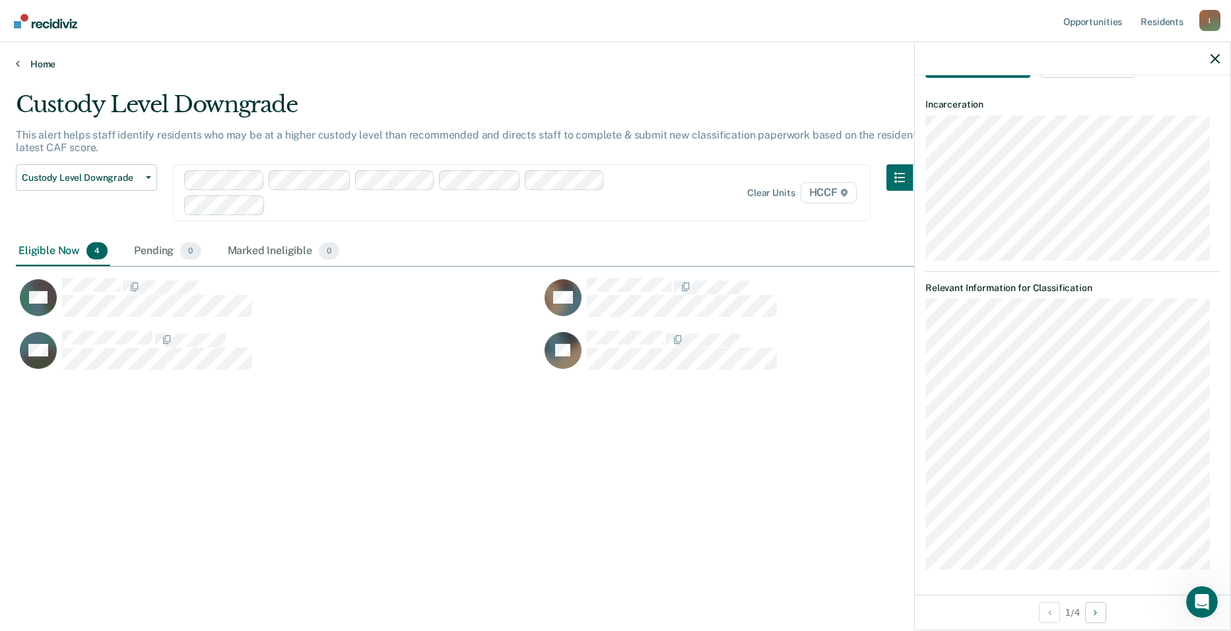
click at [28, 61] on link "Home" at bounding box center [615, 64] width 1199 height 12
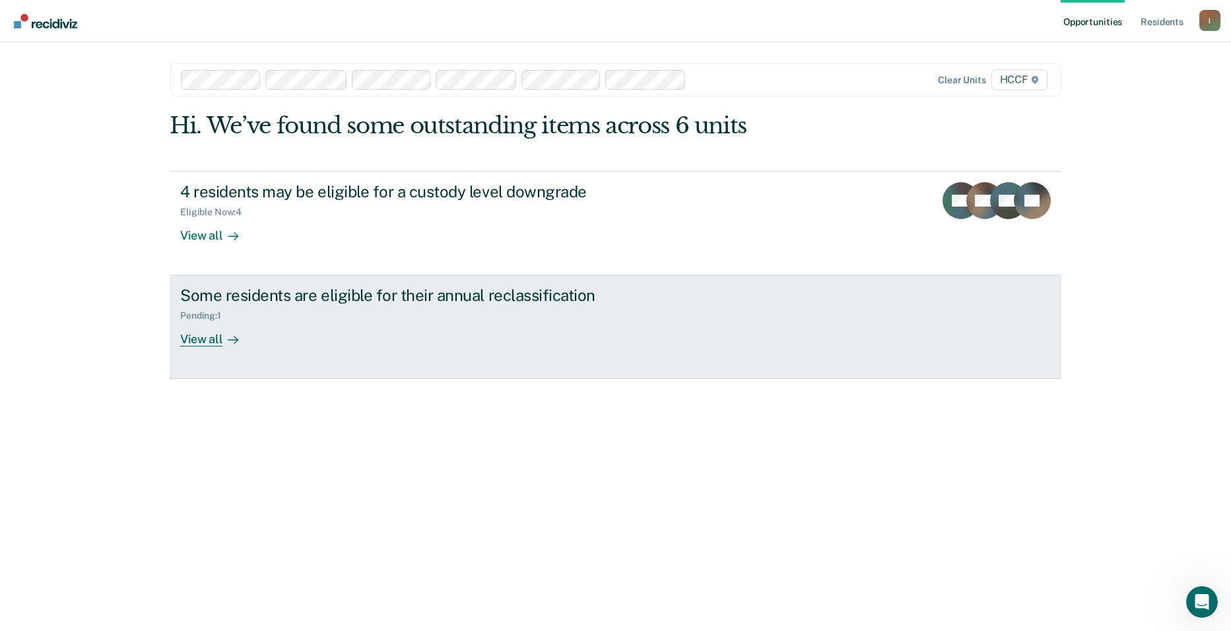
click at [213, 342] on div "View all" at bounding box center [217, 334] width 74 height 26
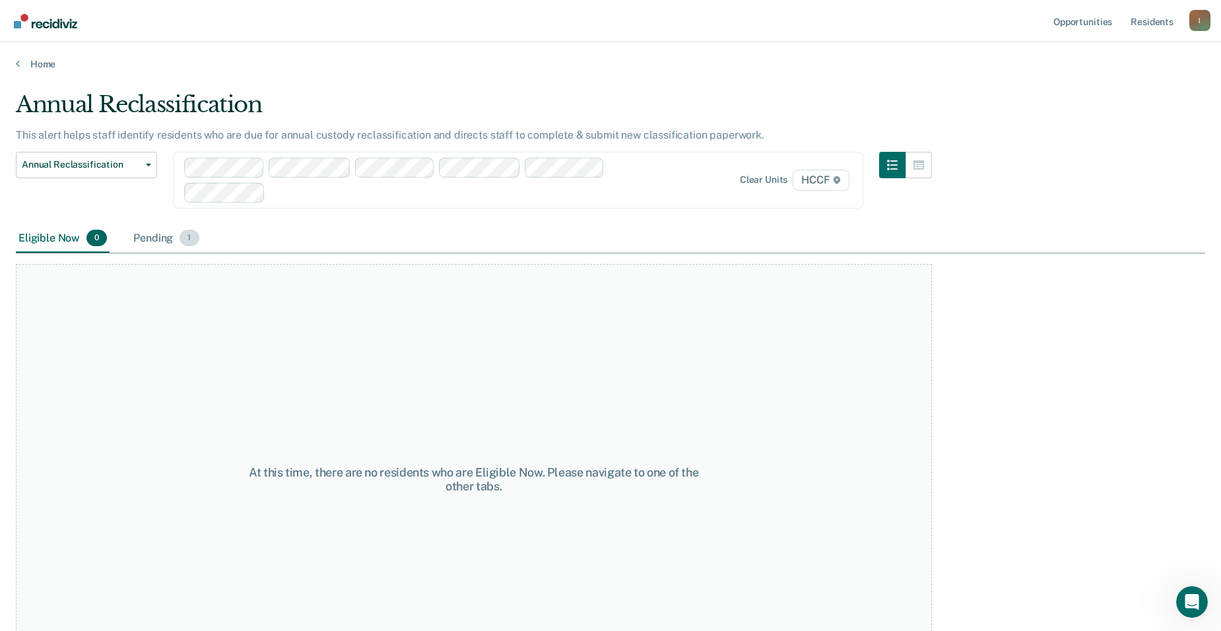
click at [154, 241] on div "Pending 1" at bounding box center [166, 238] width 71 height 29
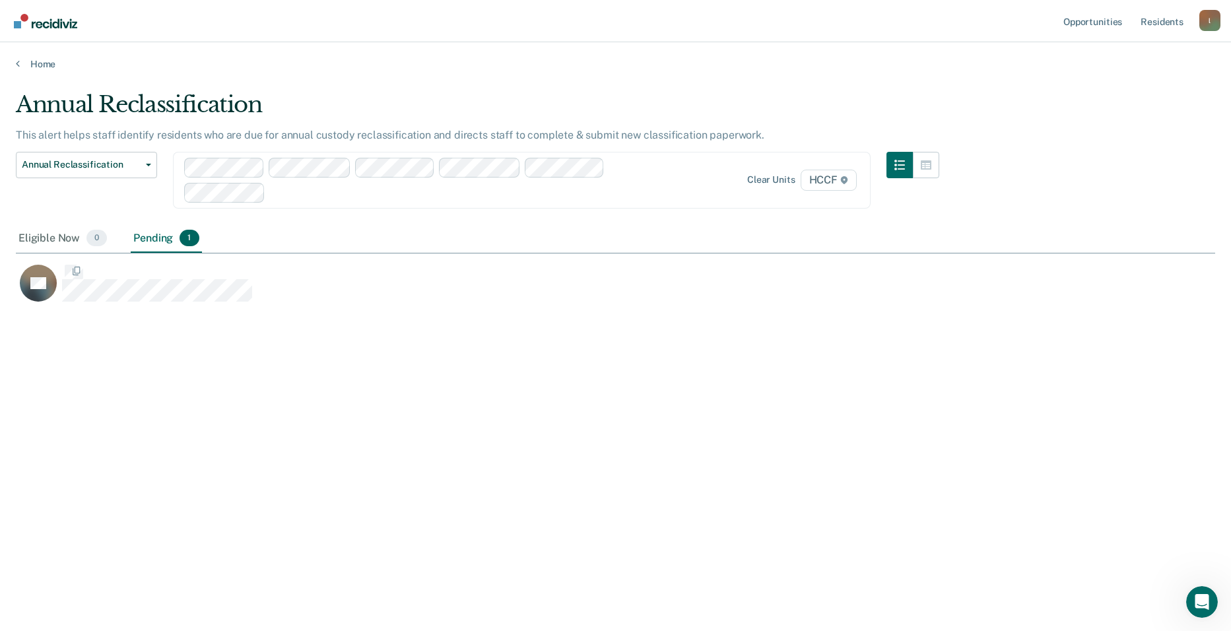
scroll to position [431, 1189]
click at [20, 62] on link "Home" at bounding box center [615, 64] width 1199 height 12
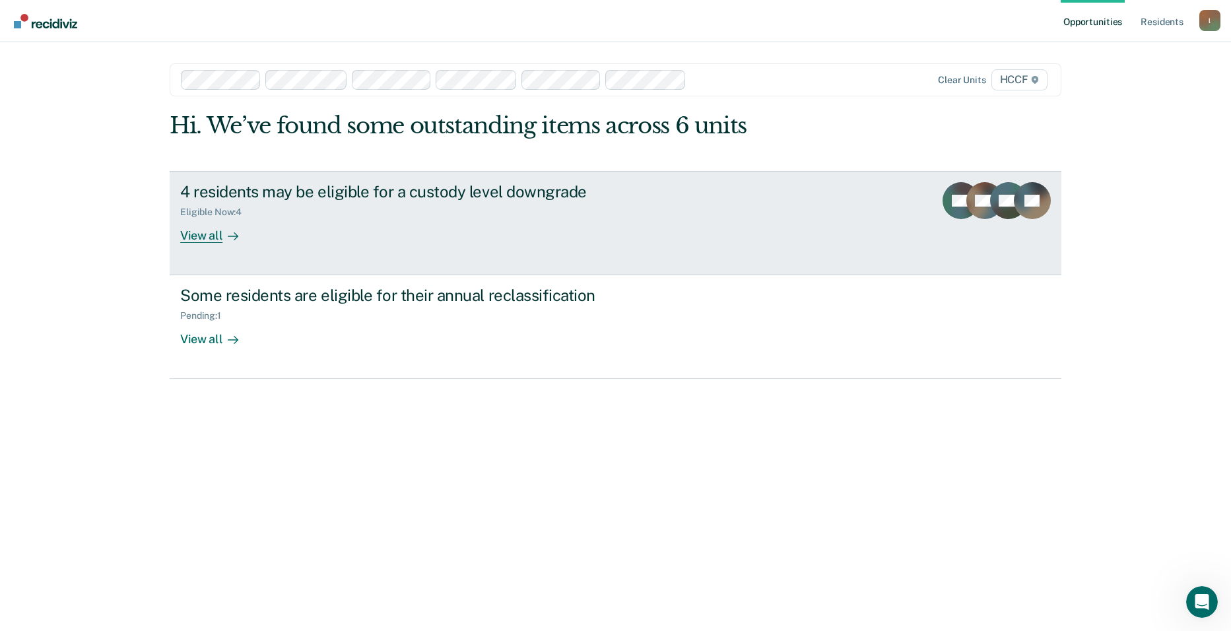
click at [211, 236] on div "View all" at bounding box center [217, 230] width 74 height 26
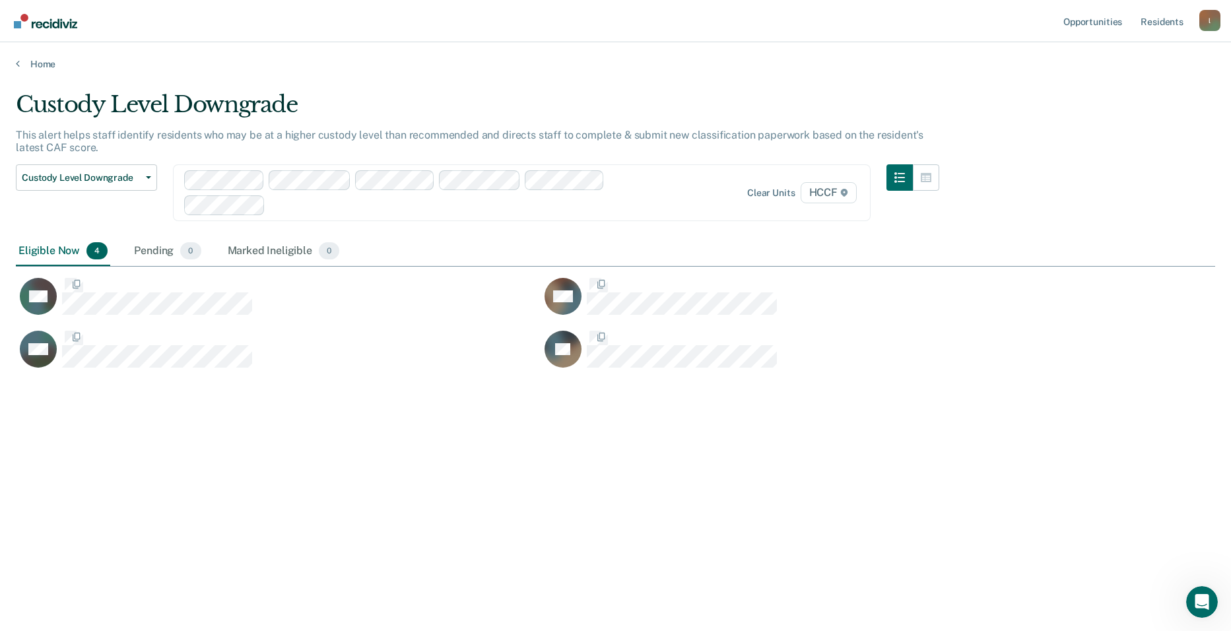
scroll to position [431, 1189]
click at [160, 255] on div "Pending 0" at bounding box center [167, 251] width 72 height 29
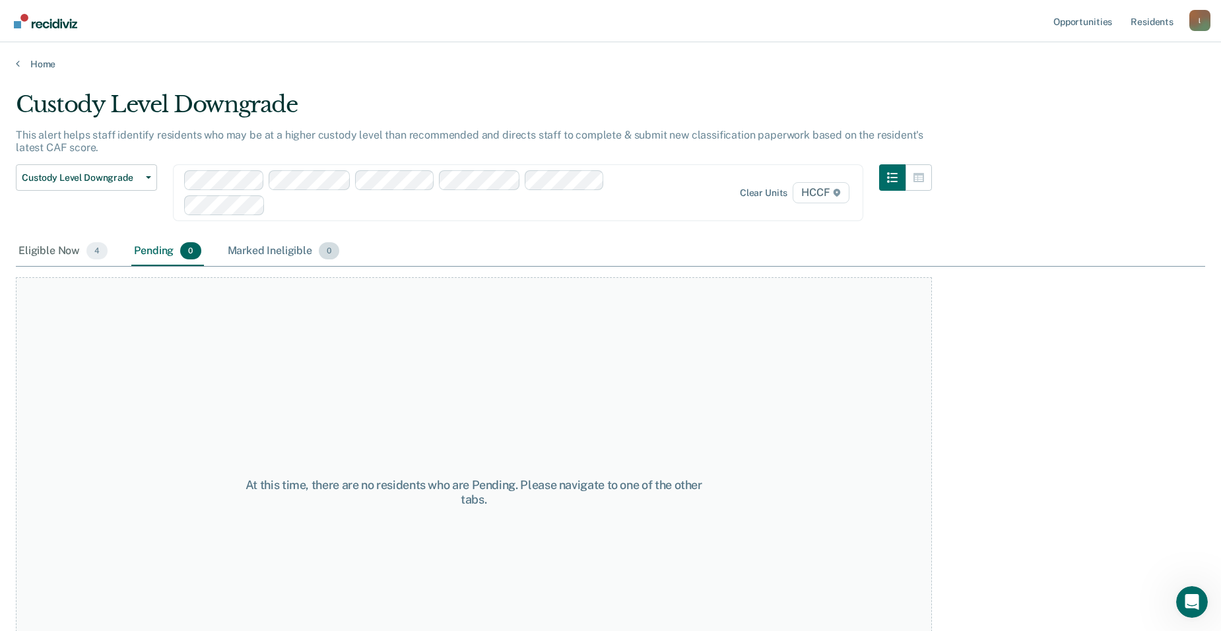
click at [286, 244] on div "Marked Ineligible 0" at bounding box center [283, 251] width 117 height 29
click at [162, 254] on div "Pending 0" at bounding box center [167, 251] width 72 height 29
click at [61, 259] on div "Eligible Now 4" at bounding box center [63, 251] width 94 height 29
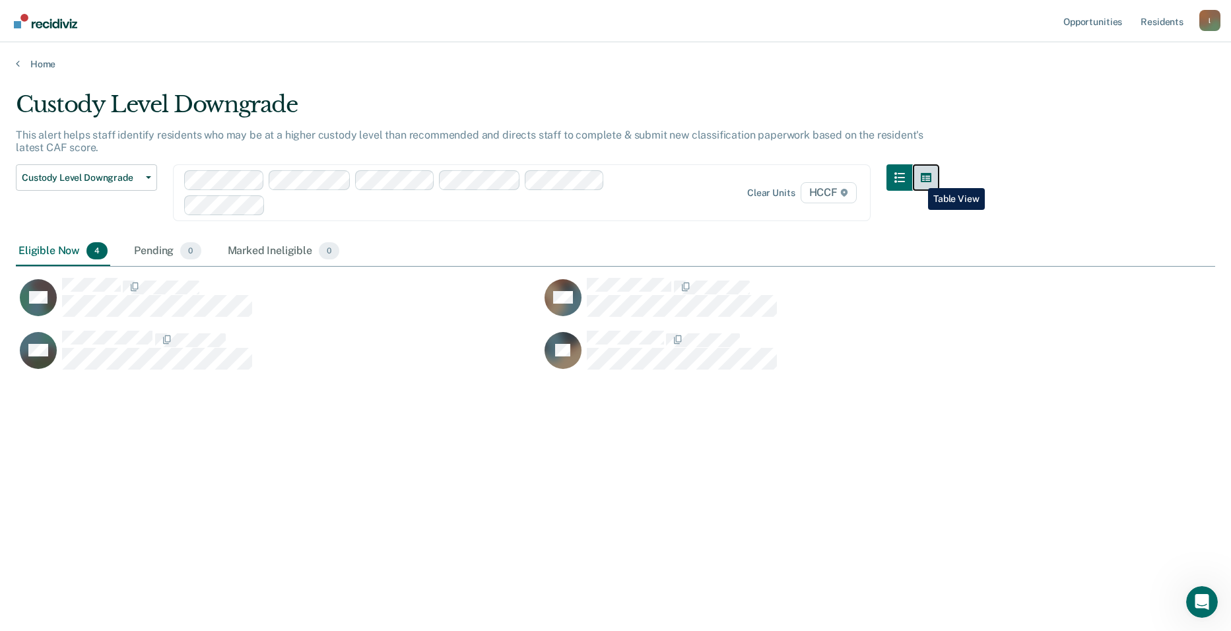
click at [671, 178] on button "button" at bounding box center [926, 177] width 26 height 26
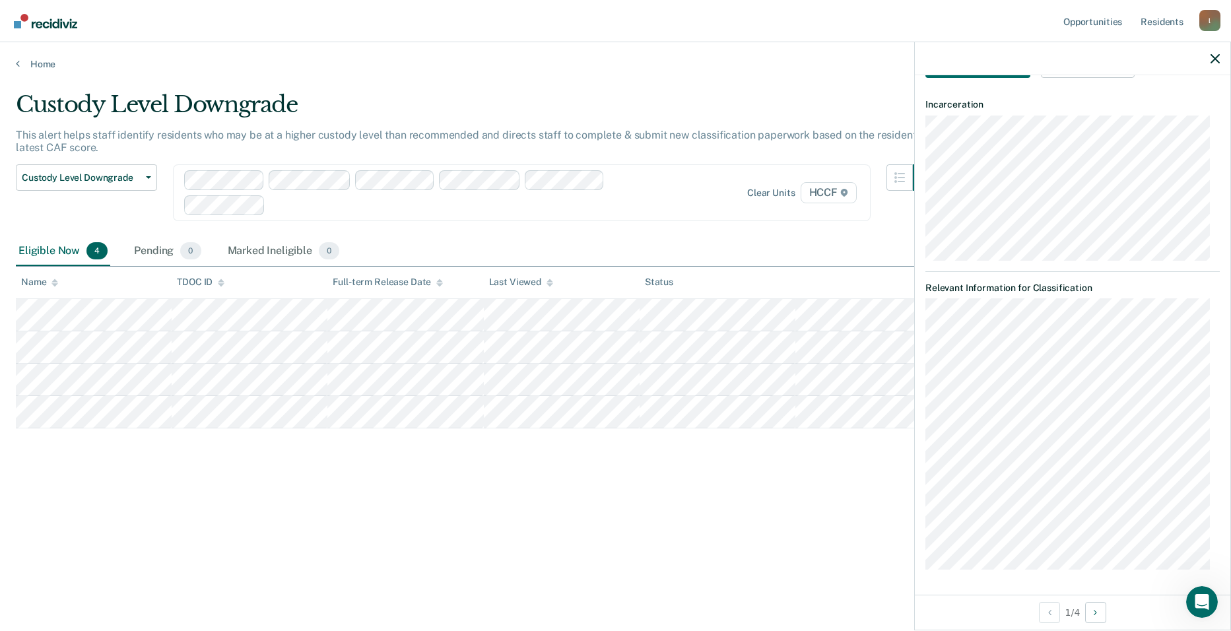
scroll to position [0, 0]
